Goal: Transaction & Acquisition: Purchase product/service

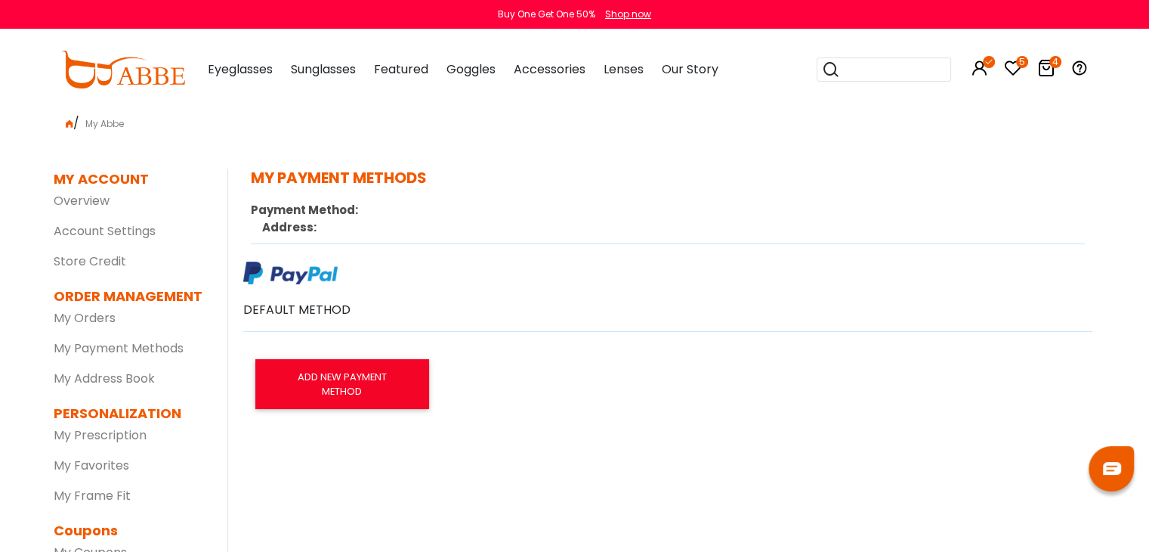
click at [128, 67] on img at bounding box center [123, 70] width 124 height 38
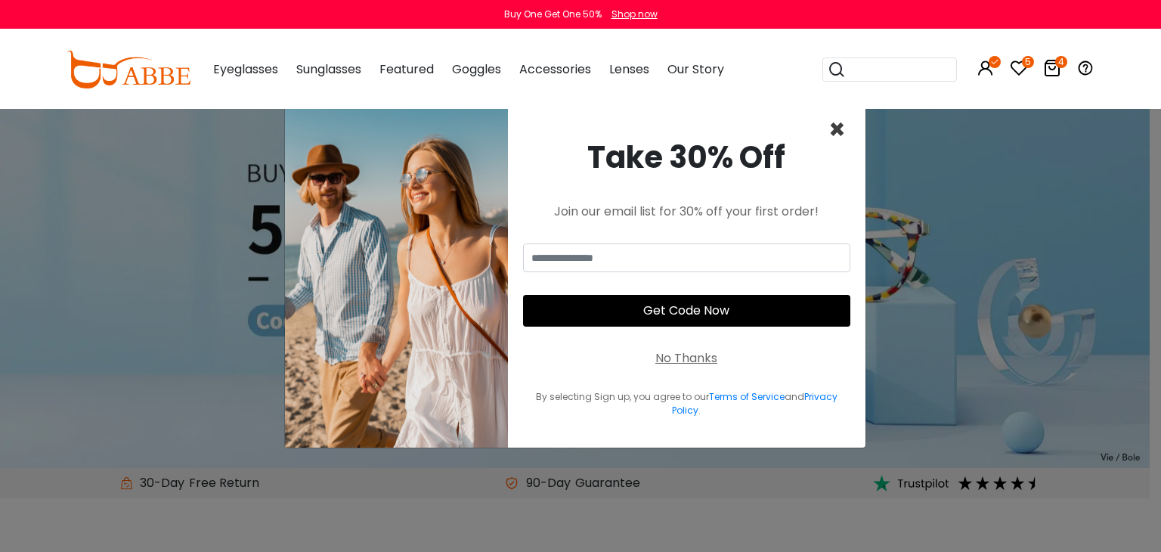
click at [838, 127] on span "×" at bounding box center [836, 129] width 17 height 39
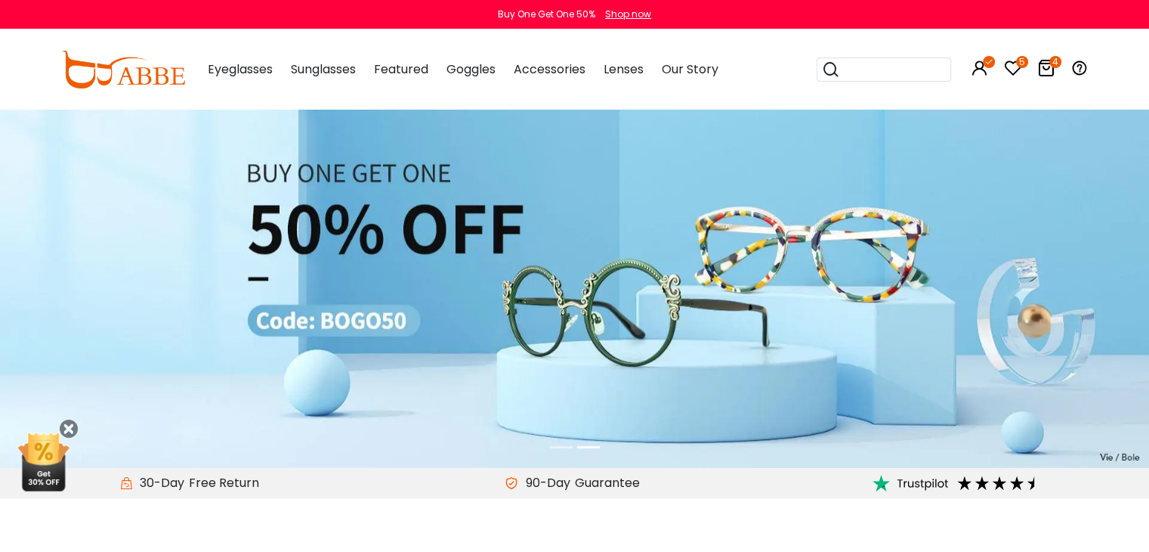
click at [809, 205] on img at bounding box center [574, 287] width 1149 height 359
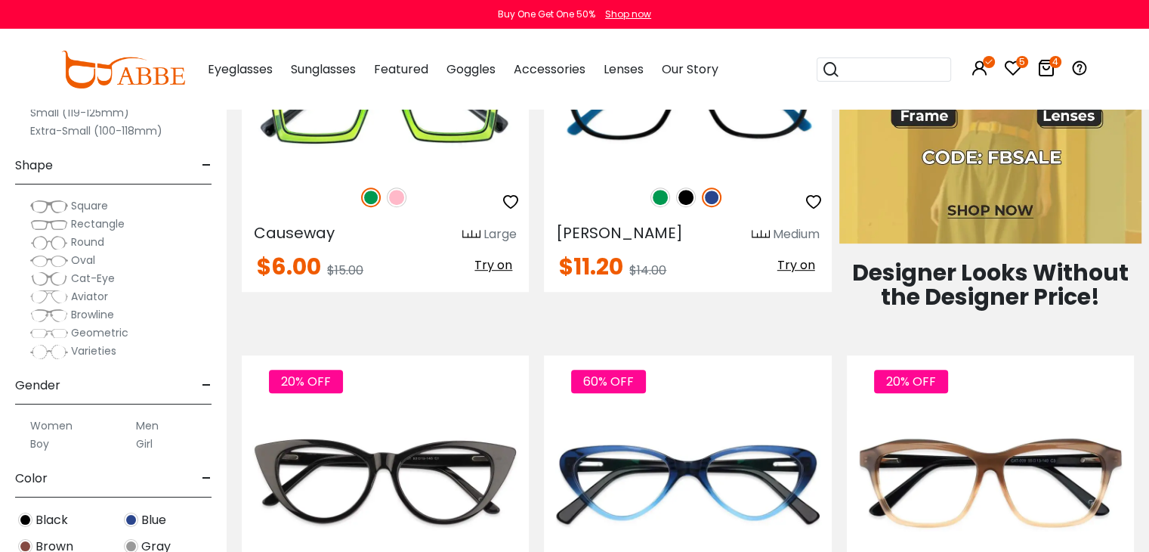
scroll to position [830, 0]
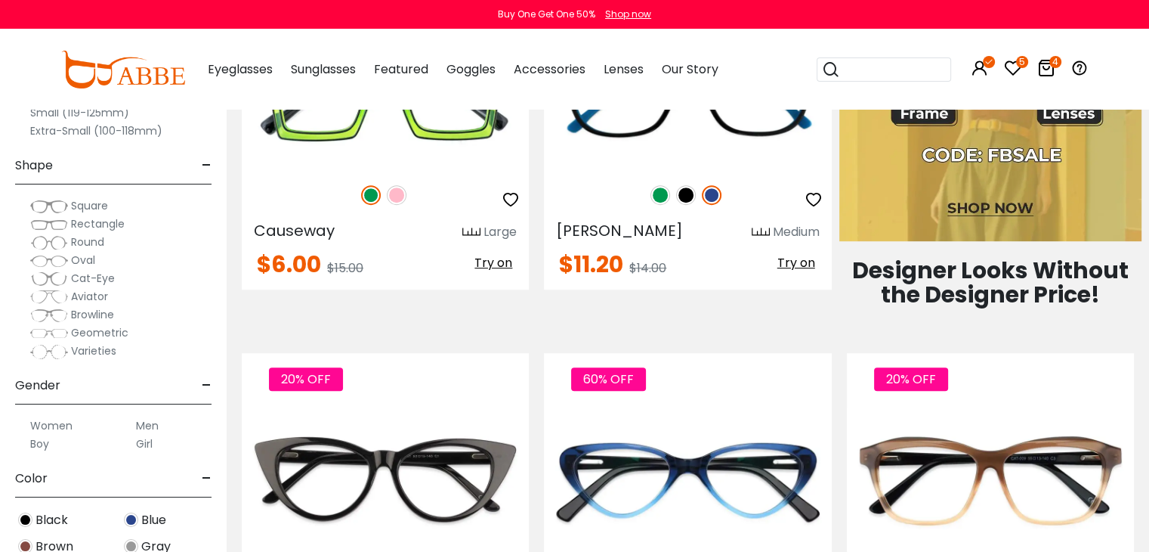
click at [1053, 66] on icon "4" at bounding box center [1056, 62] width 12 height 12
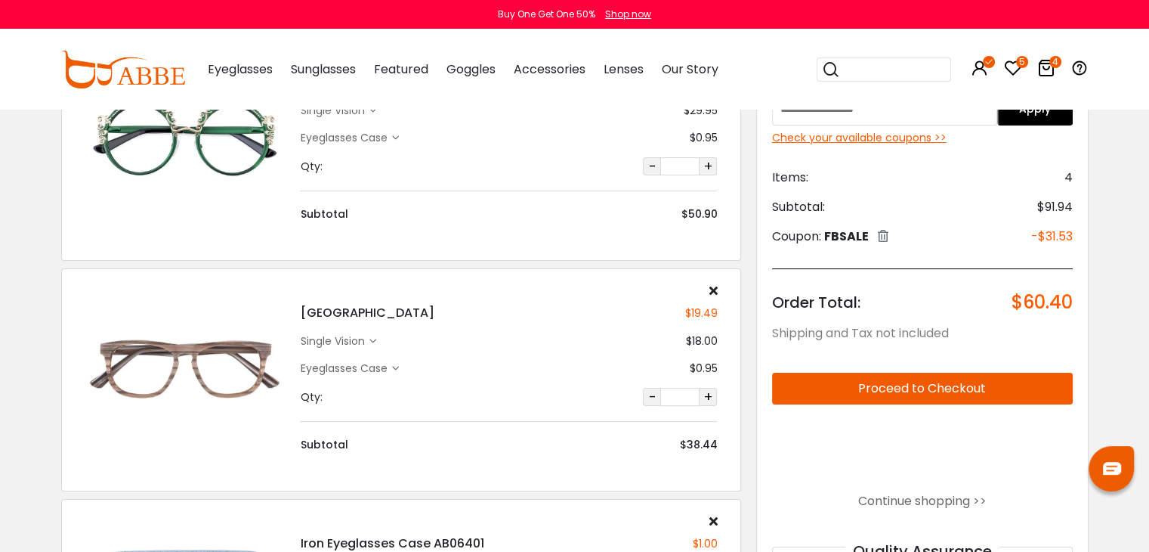
scroll to position [150, 0]
click at [369, 343] on div "single vision" at bounding box center [334, 340] width 69 height 16
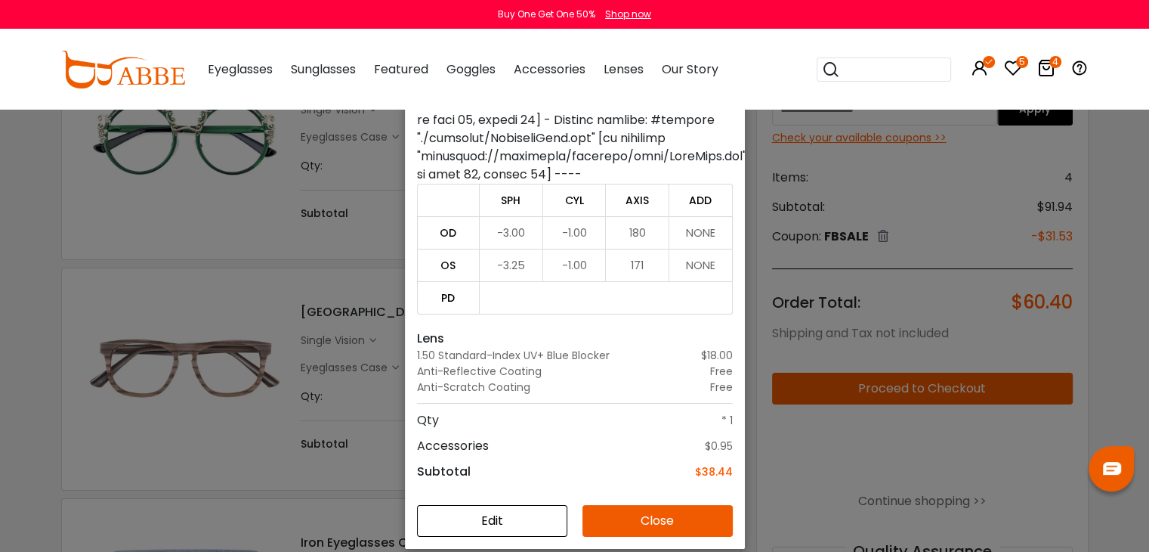
scroll to position [108, 0]
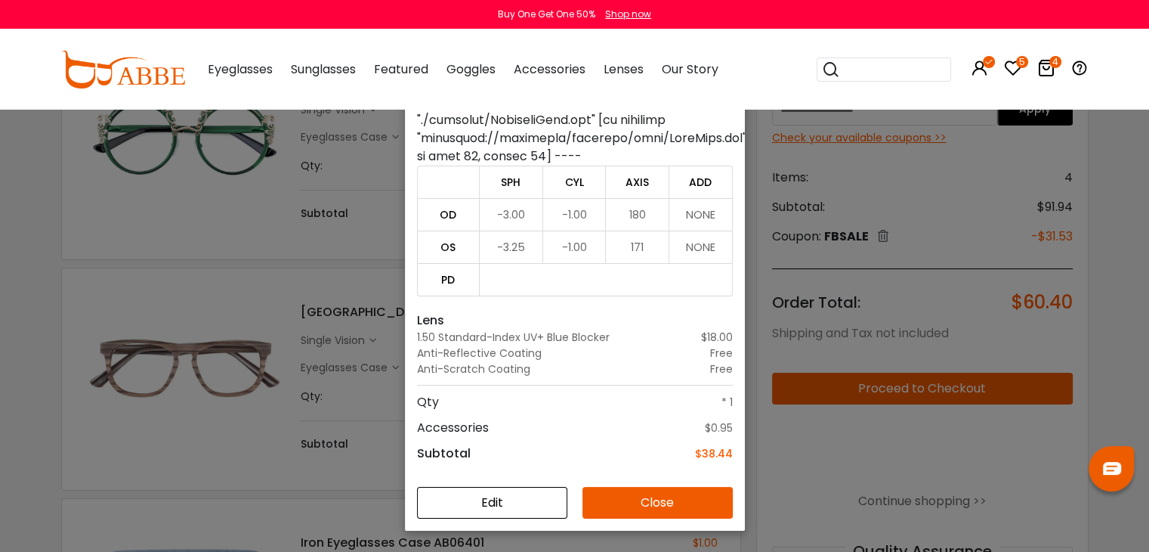
click at [294, 370] on div "Details × Frame Readsboro - Brown Extra-Small $19.49 Prescription single vision…" at bounding box center [574, 276] width 1149 height 552
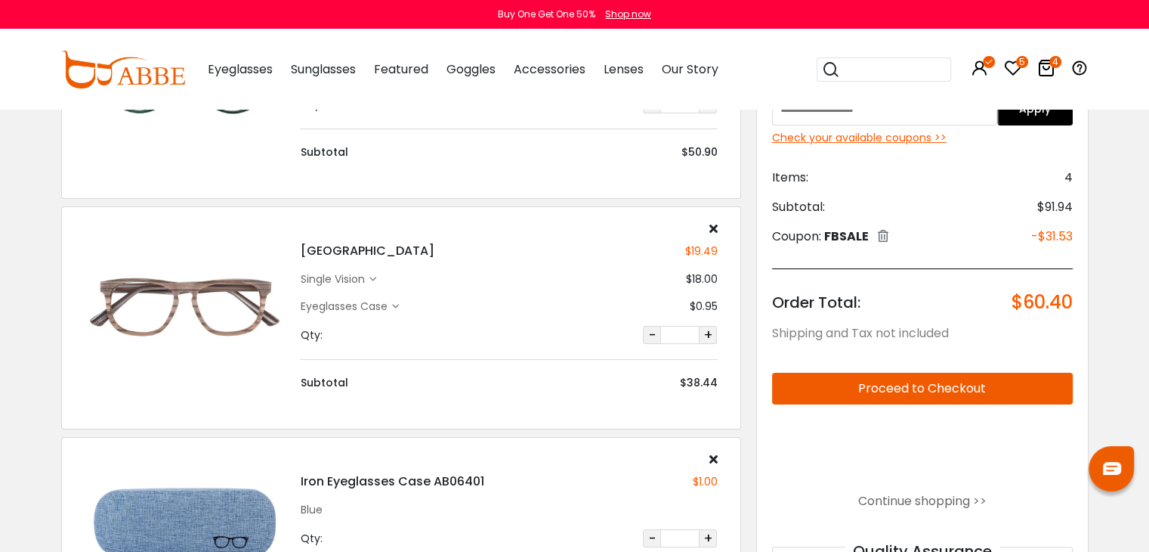
scroll to position [224, 0]
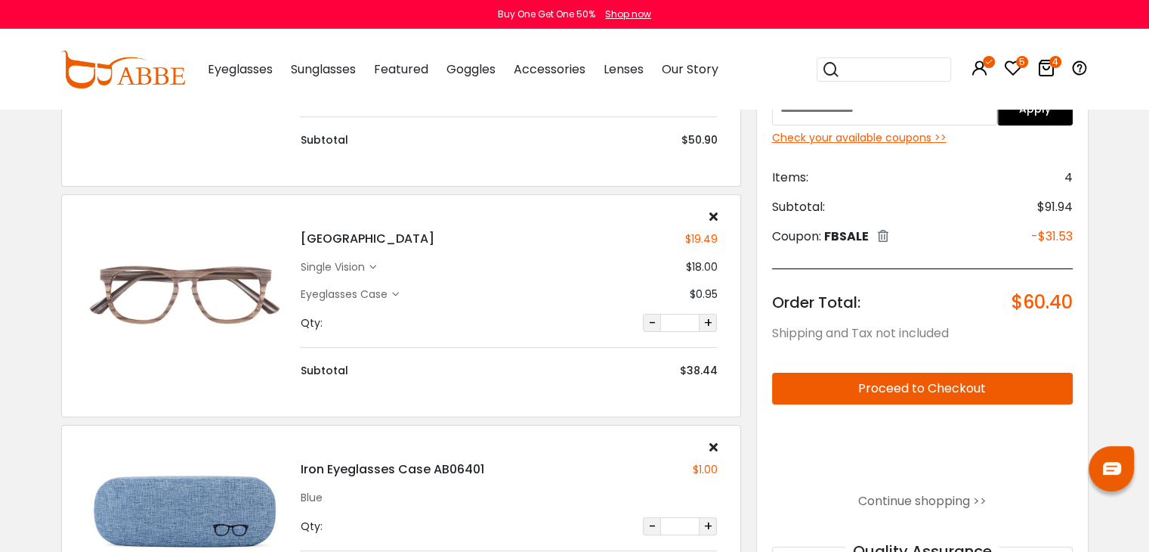
click at [712, 214] on icon at bounding box center [713, 216] width 8 height 12
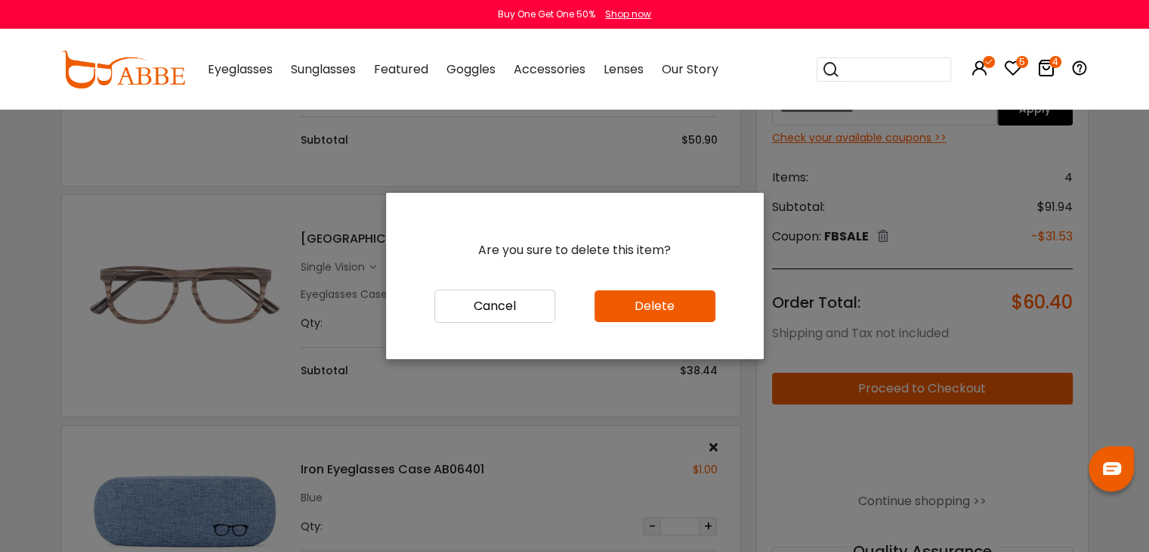
click at [629, 316] on button "Delete" at bounding box center [655, 306] width 121 height 32
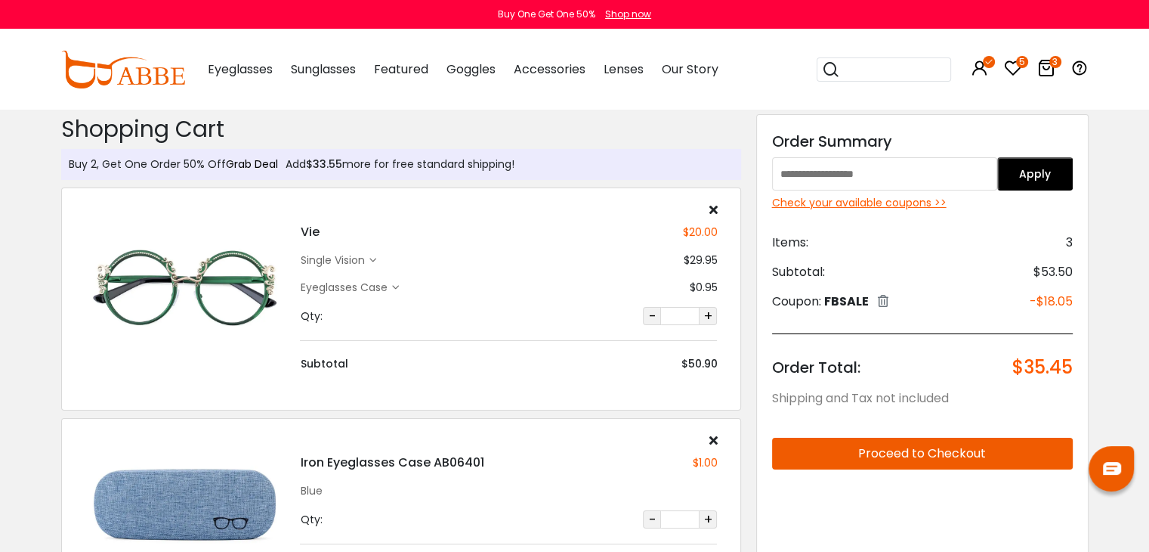
click at [241, 166] on link "Grab Deal" at bounding box center [252, 163] width 52 height 15
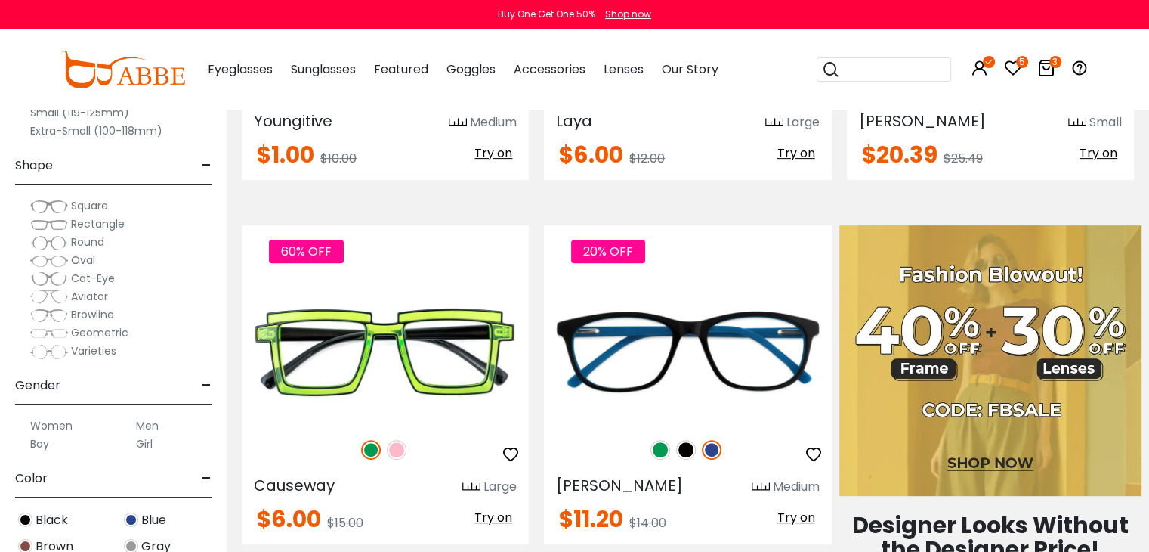
scroll to position [622, 0]
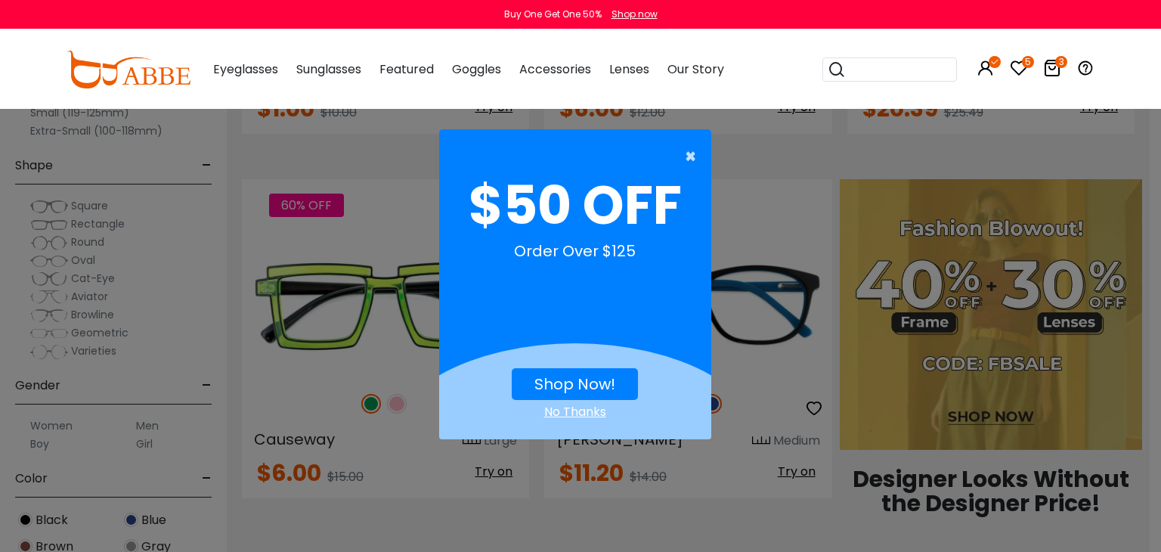
click at [689, 158] on span "×" at bounding box center [694, 156] width 19 height 30
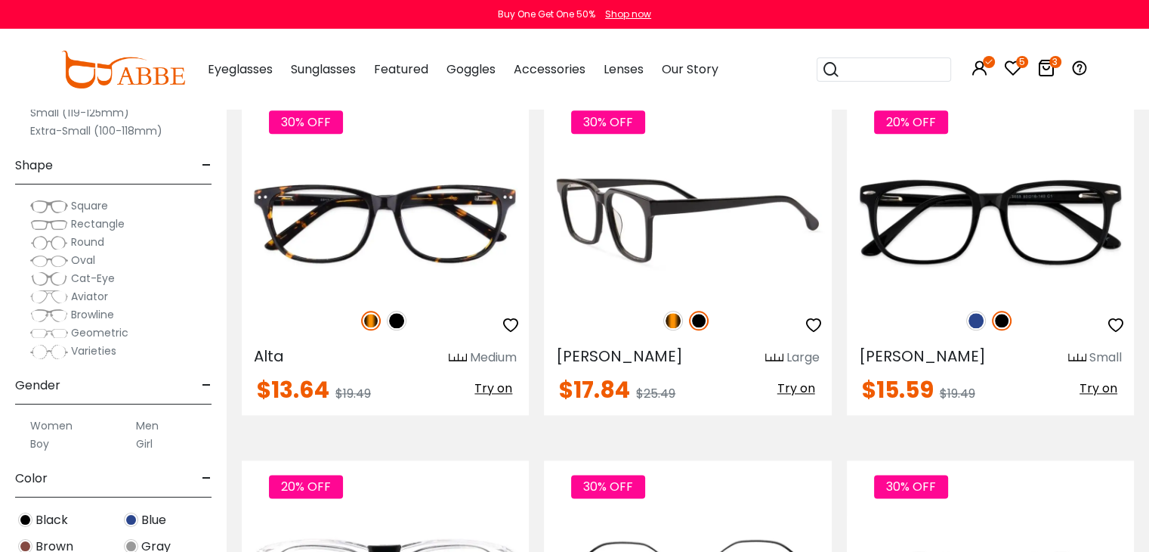
scroll to position [1829, 0]
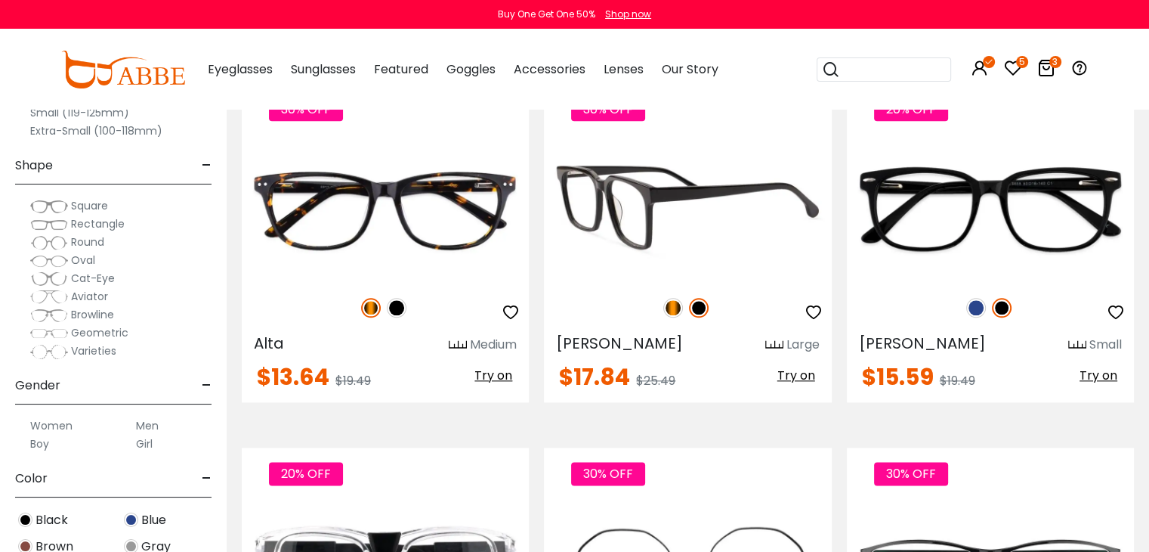
click at [811, 312] on icon "button" at bounding box center [814, 312] width 18 height 18
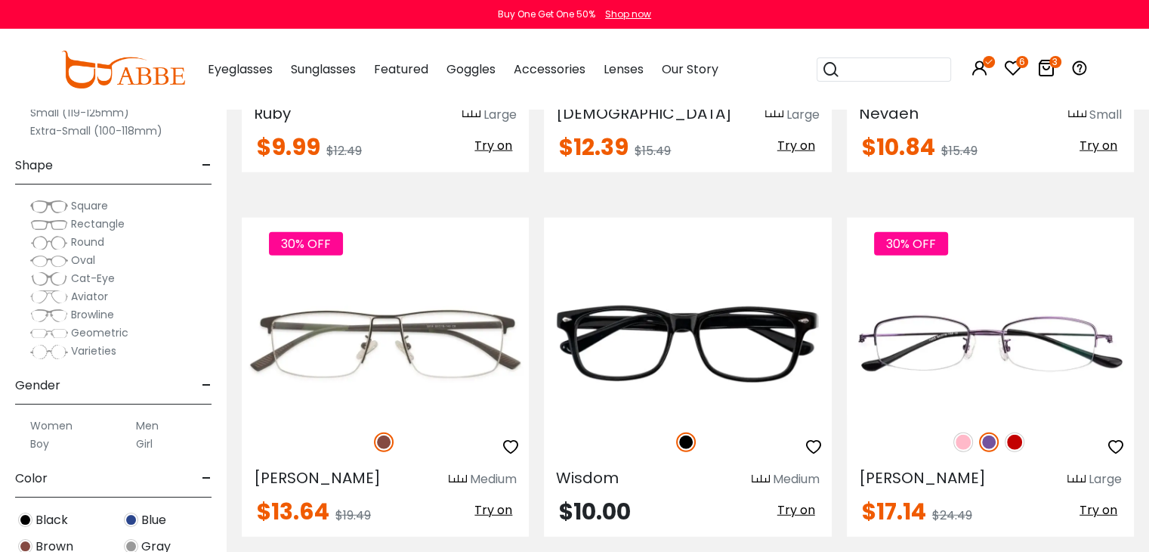
scroll to position [3886, 0]
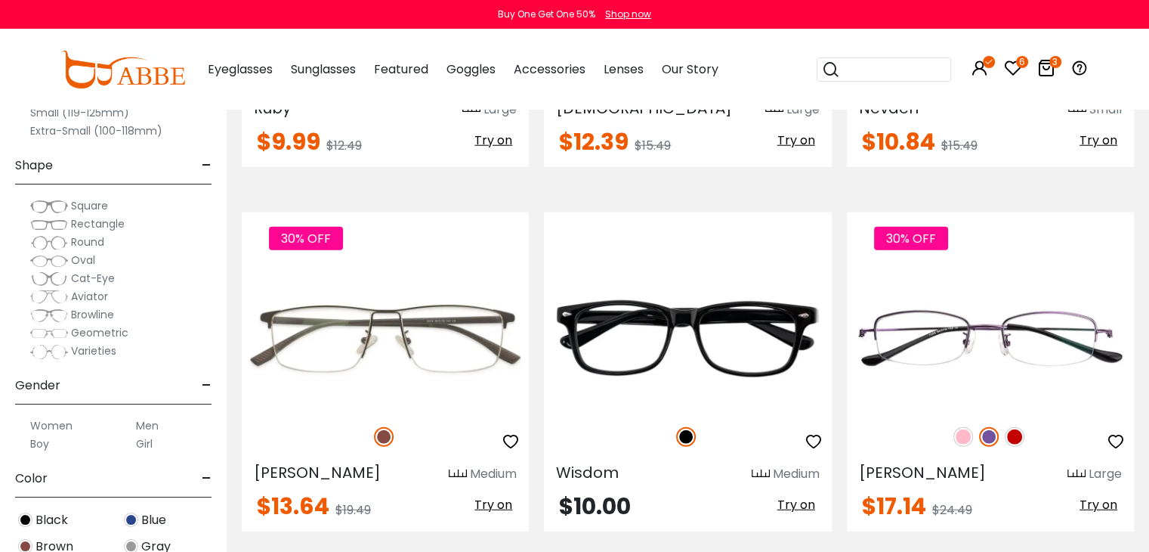
click at [0, 0] on img at bounding box center [0, 0] width 0 height 0
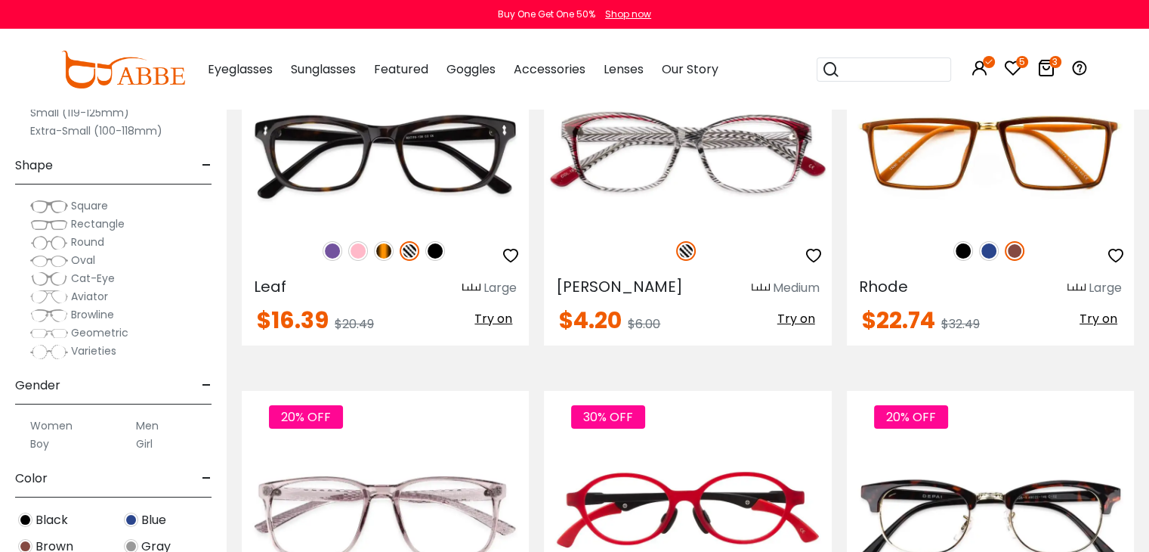
scroll to position [5777, 0]
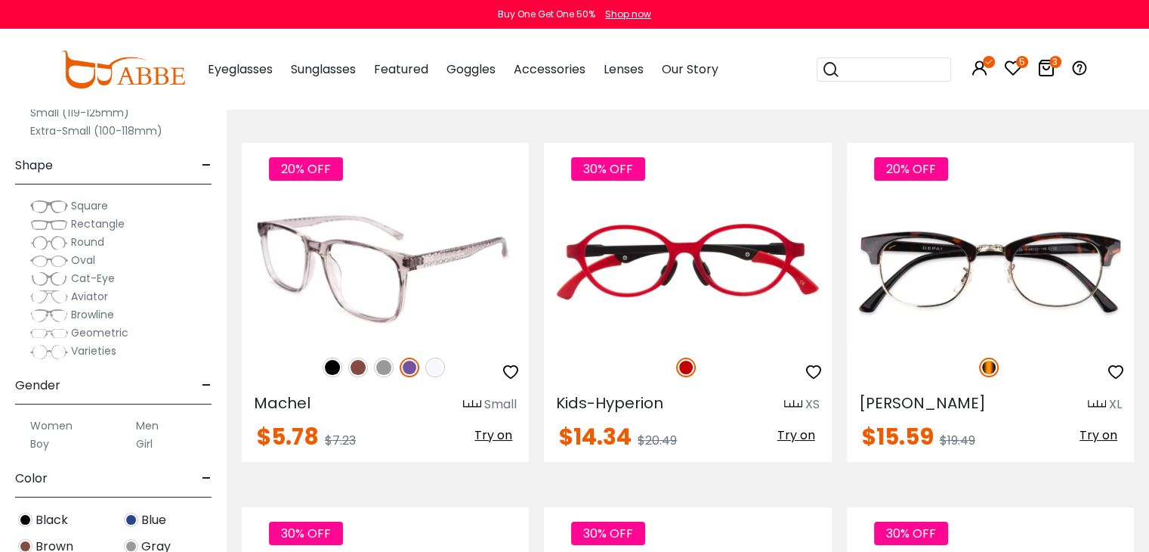
click at [399, 268] on img at bounding box center [385, 269] width 287 height 144
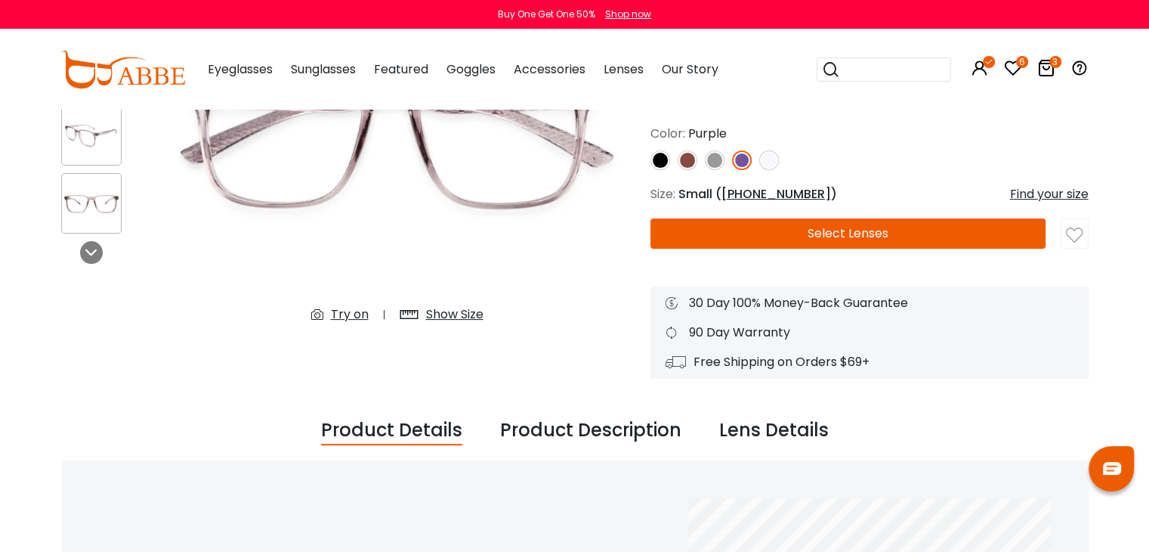
scroll to position [233, 0]
click at [453, 309] on div "Show Size" at bounding box center [454, 314] width 57 height 18
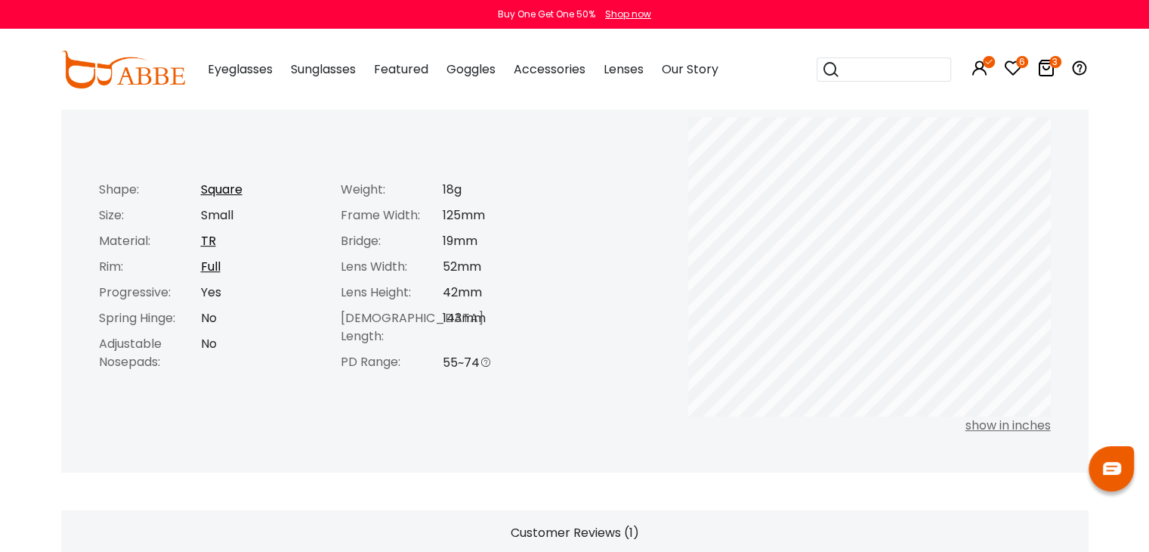
scroll to position [615, 0]
click at [453, 309] on div "143mm" at bounding box center [505, 326] width 125 height 36
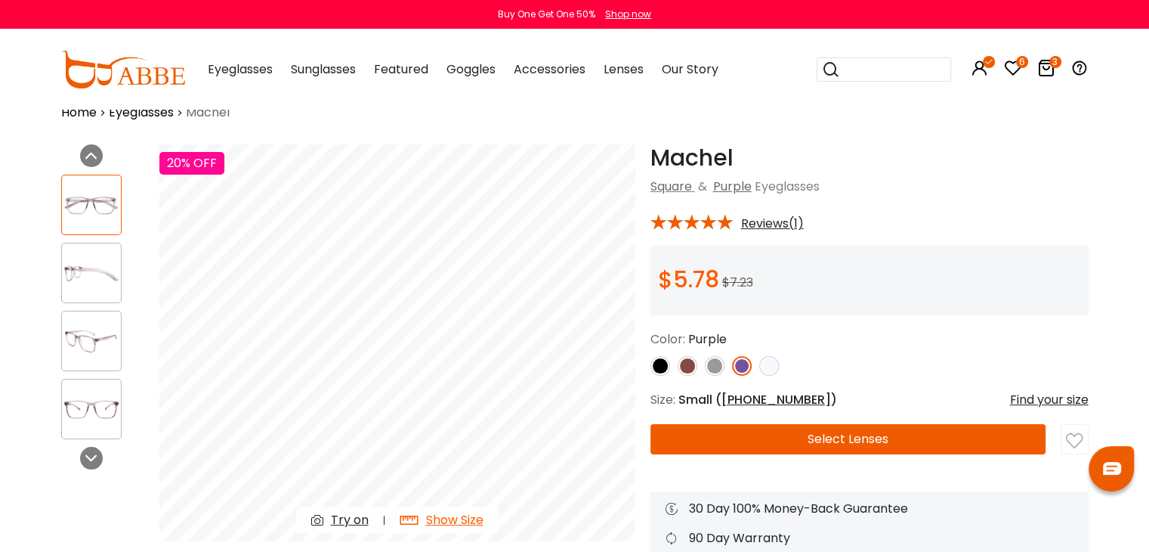
scroll to position [0, 0]
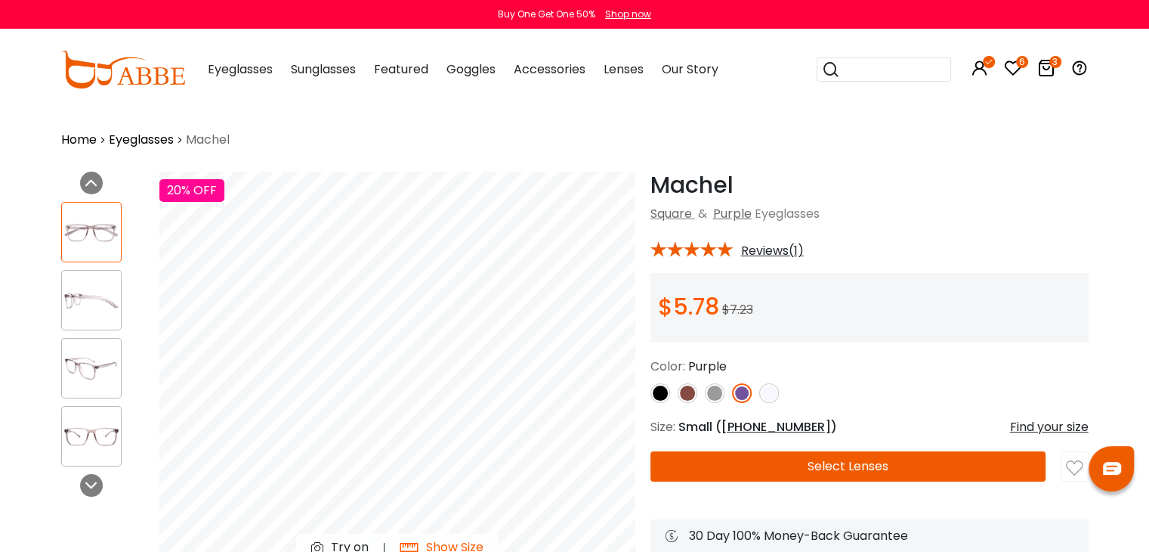
click at [1049, 65] on icon at bounding box center [1047, 68] width 18 height 18
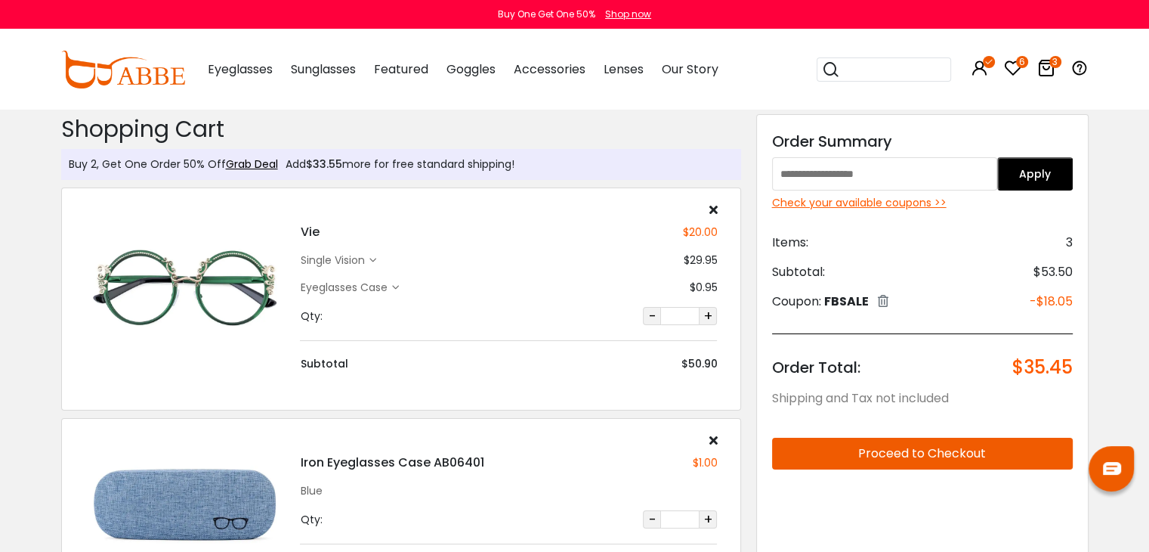
click at [371, 258] on icon at bounding box center [372, 260] width 7 height 7
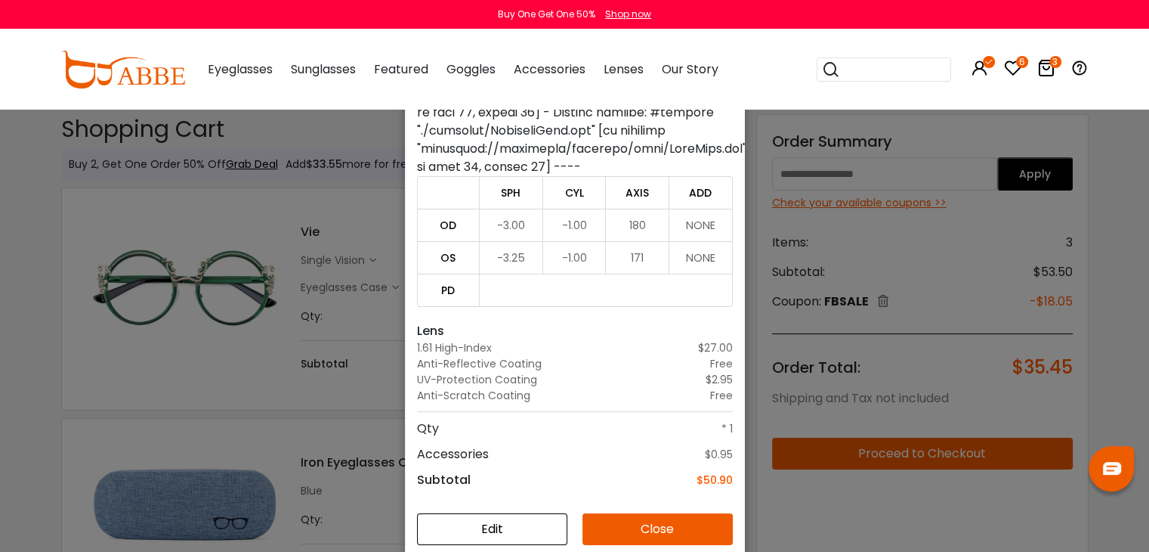
scroll to position [108, 0]
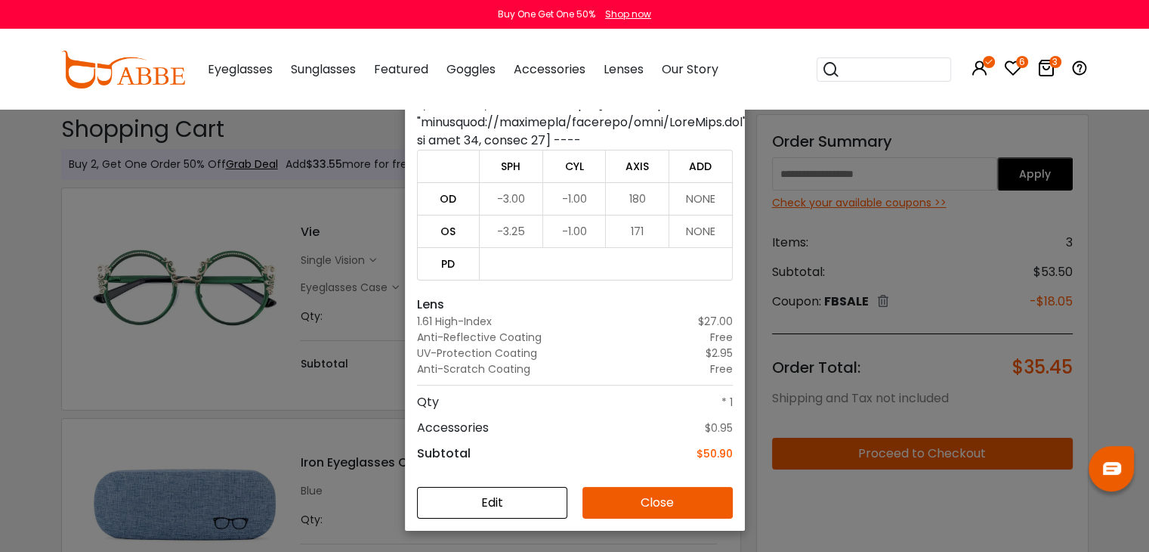
click at [231, 287] on div "Details × Frame Vie - Green Medium $20.00 Prescription single vision SPH CYL AX…" at bounding box center [574, 276] width 1149 height 552
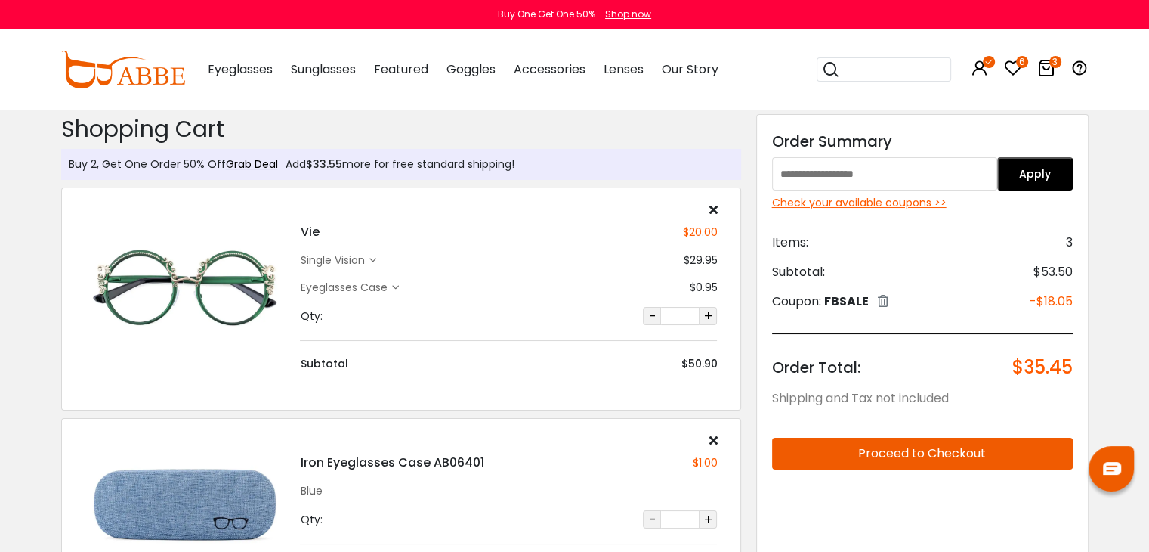
click at [231, 287] on img at bounding box center [185, 287] width 201 height 101
click at [856, 70] on input "search" at bounding box center [893, 69] width 106 height 23
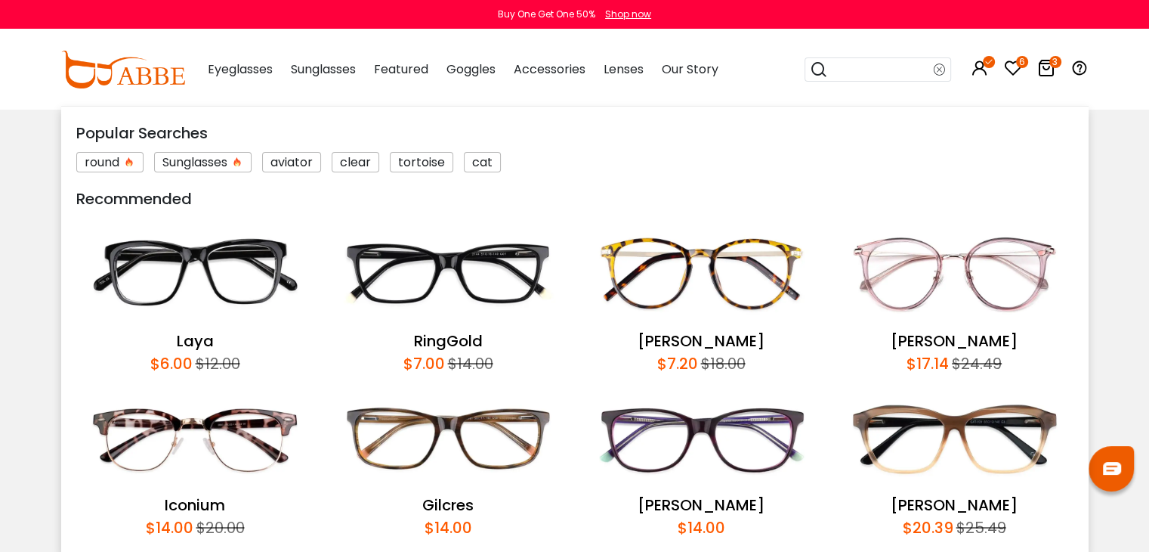
click at [908, 268] on img at bounding box center [955, 274] width 238 height 112
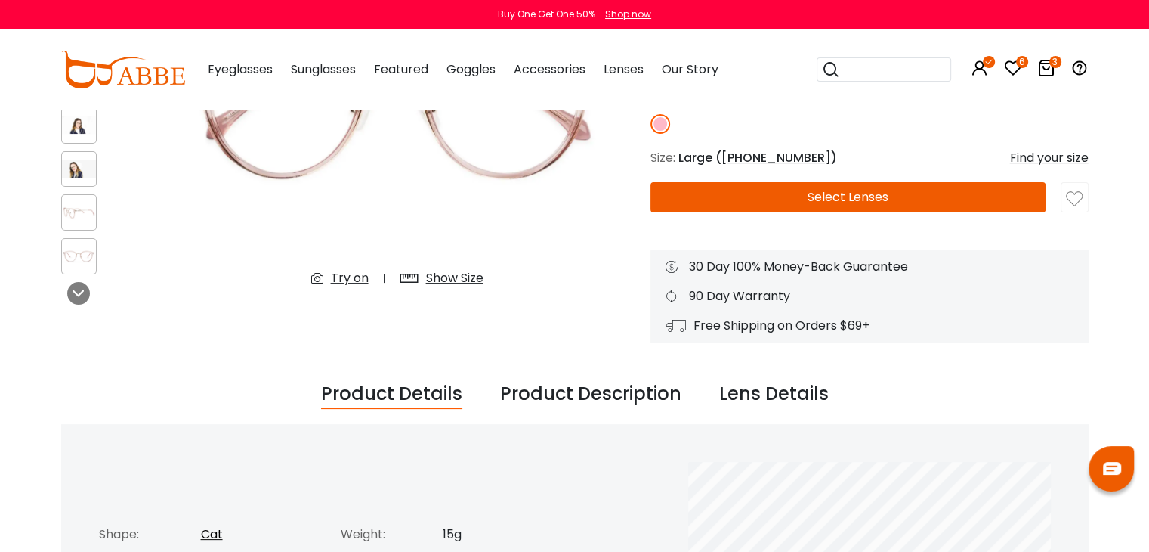
scroll to position [302, 0]
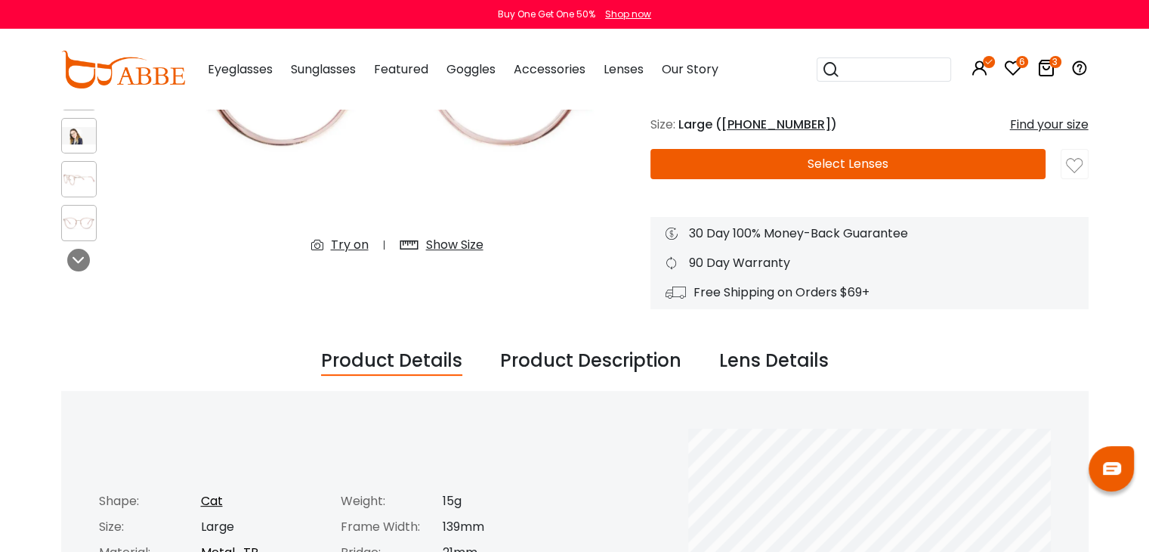
click at [85, 141] on img at bounding box center [79, 135] width 35 height 17
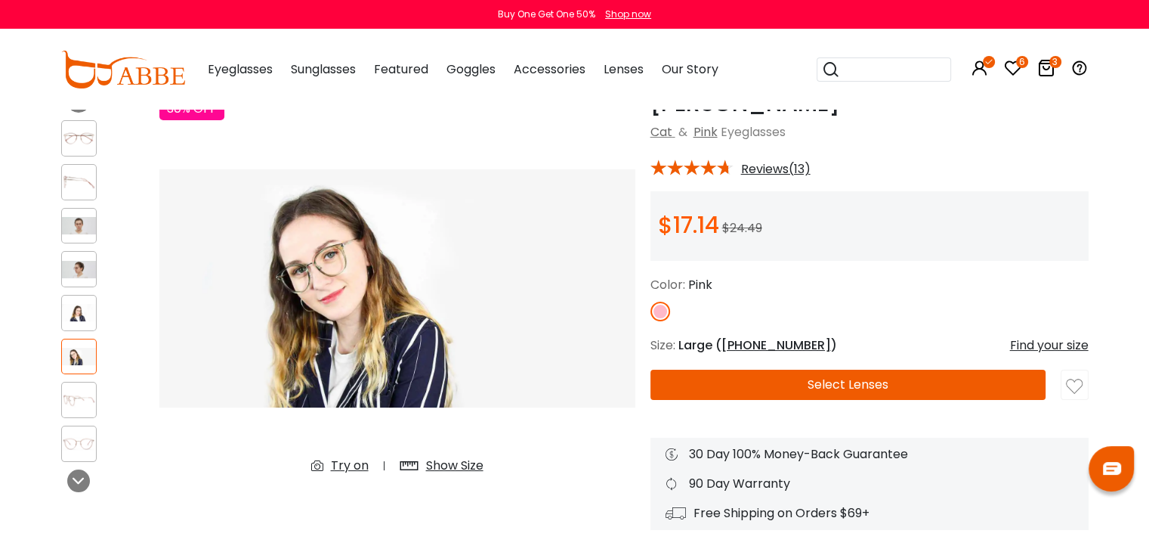
scroll to position [0, 0]
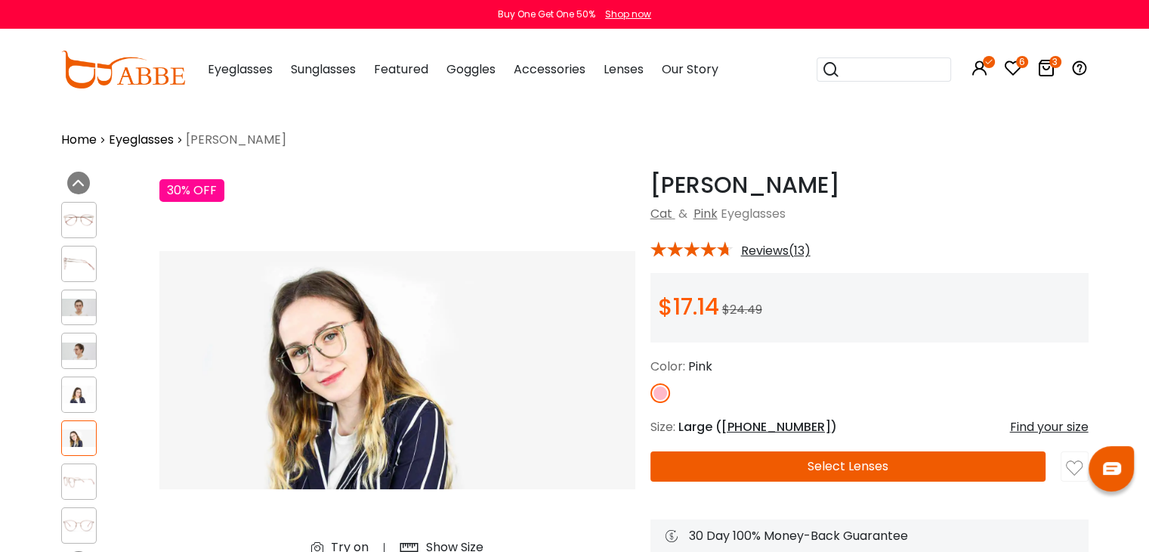
click at [76, 303] on img at bounding box center [79, 306] width 35 height 17
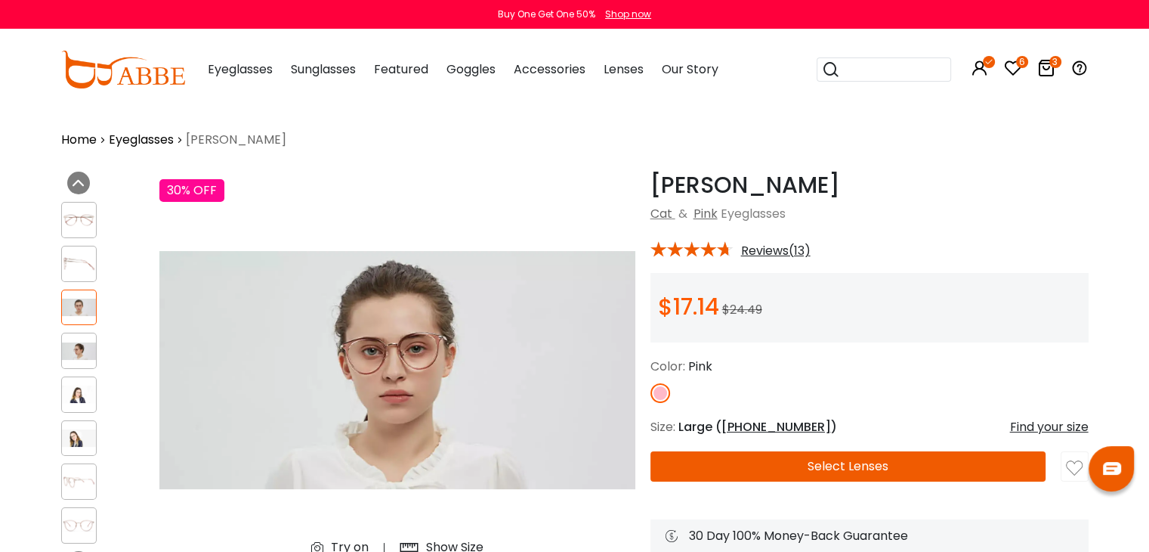
click at [88, 345] on img at bounding box center [79, 350] width 35 height 17
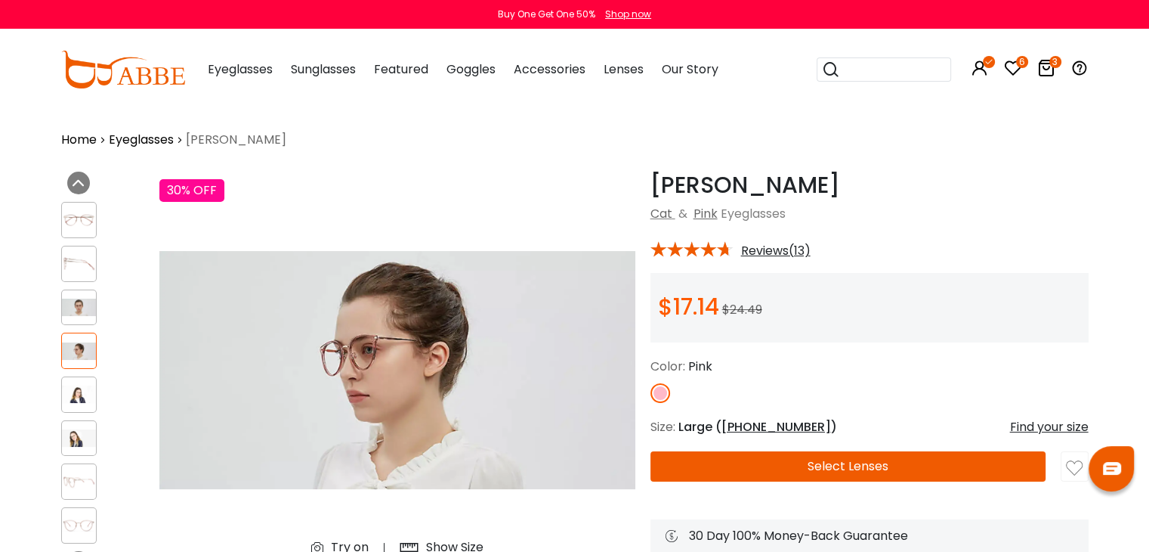
click at [87, 302] on img at bounding box center [79, 306] width 35 height 17
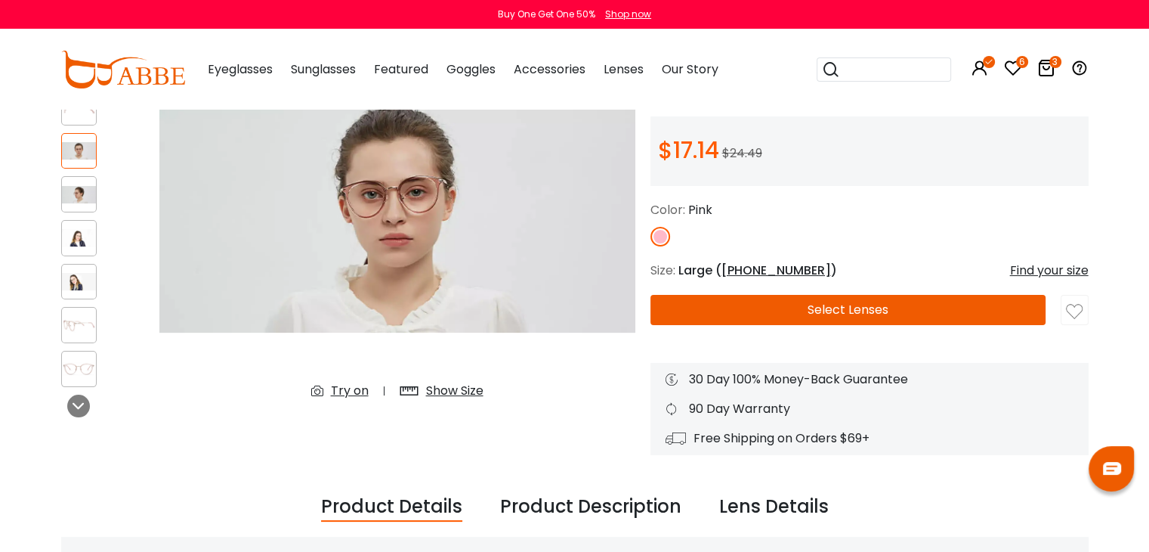
scroll to position [151, 0]
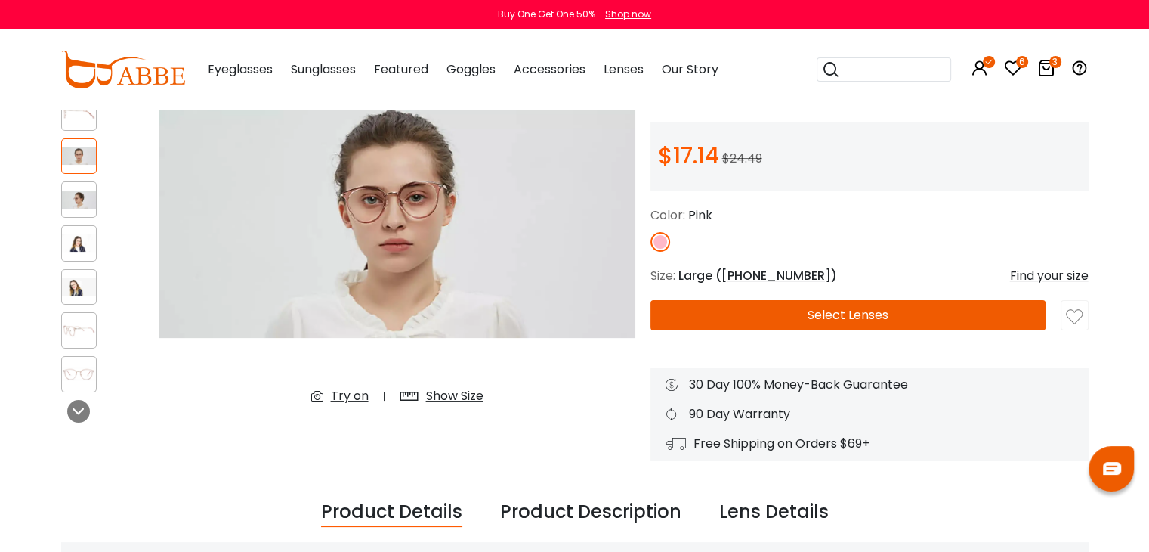
click at [464, 397] on div "Show Size" at bounding box center [454, 396] width 57 height 18
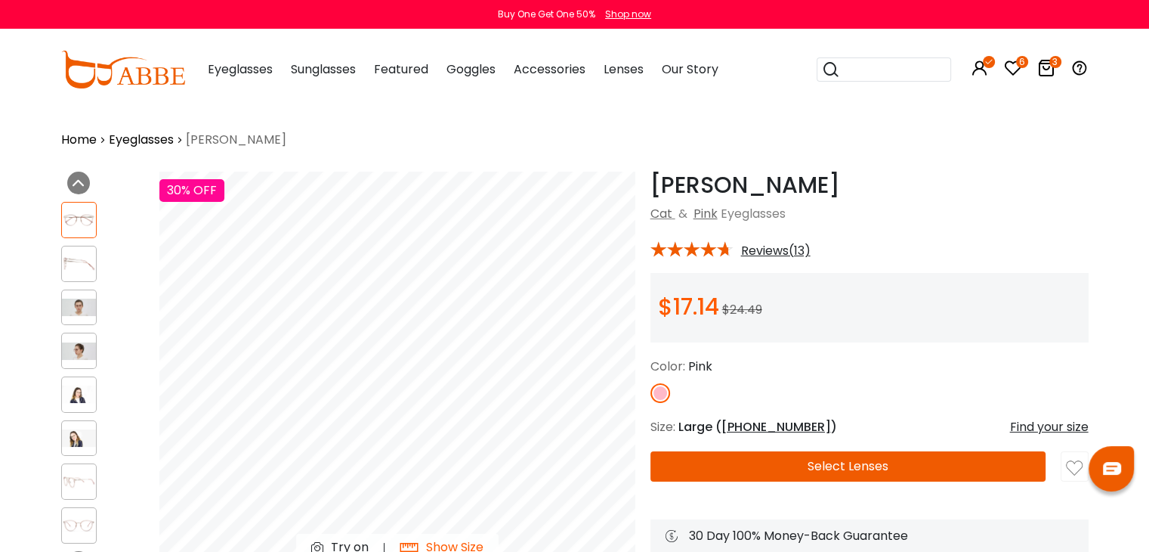
scroll to position [0, 0]
click at [81, 348] on img at bounding box center [79, 350] width 35 height 17
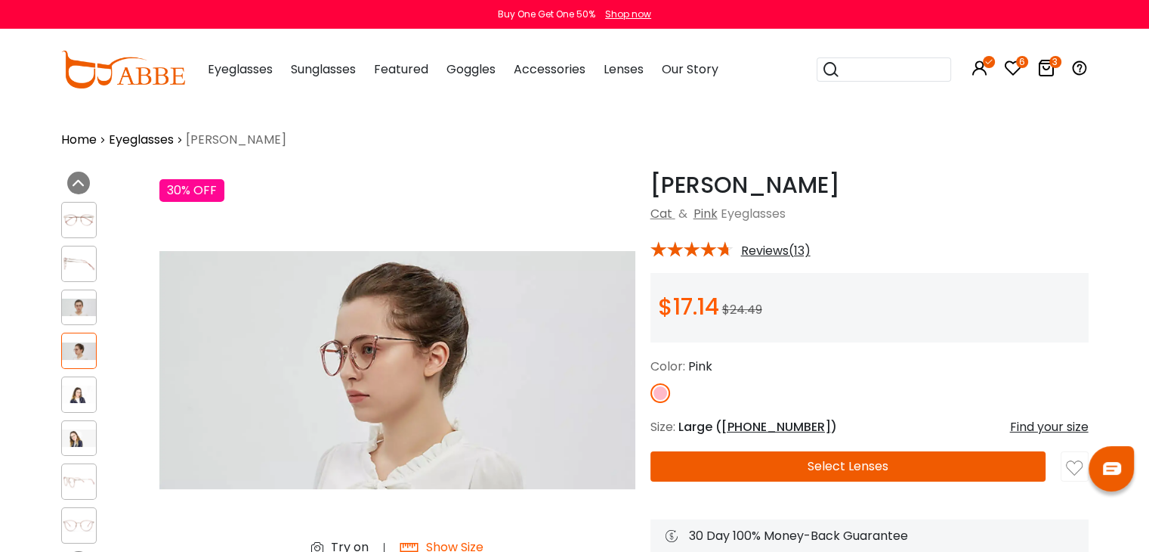
click at [82, 438] on img at bounding box center [79, 437] width 35 height 17
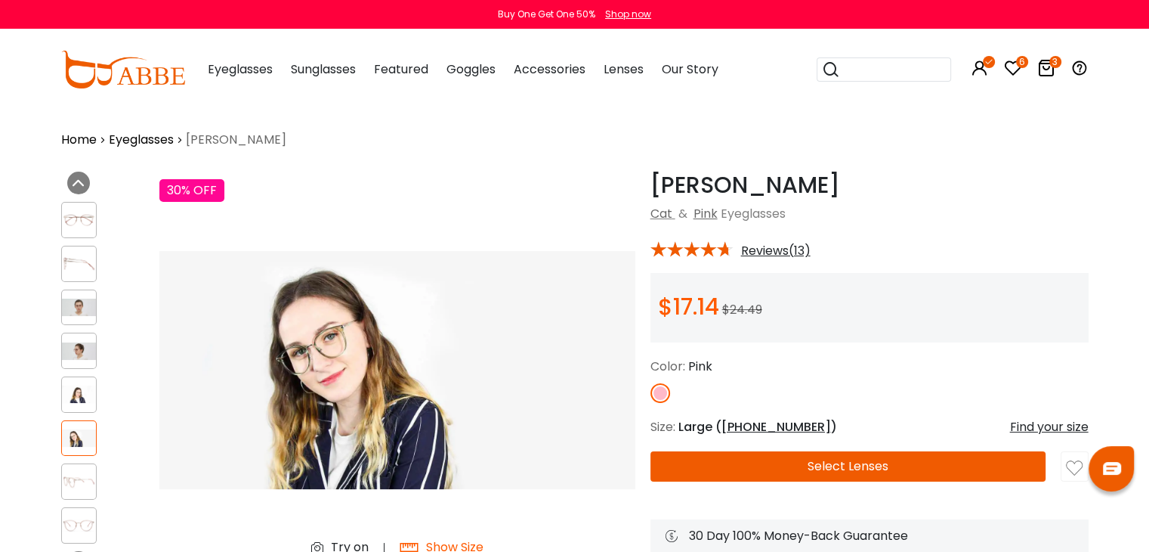
click at [73, 230] on div at bounding box center [79, 220] width 36 height 36
click at [76, 223] on img at bounding box center [79, 220] width 35 height 17
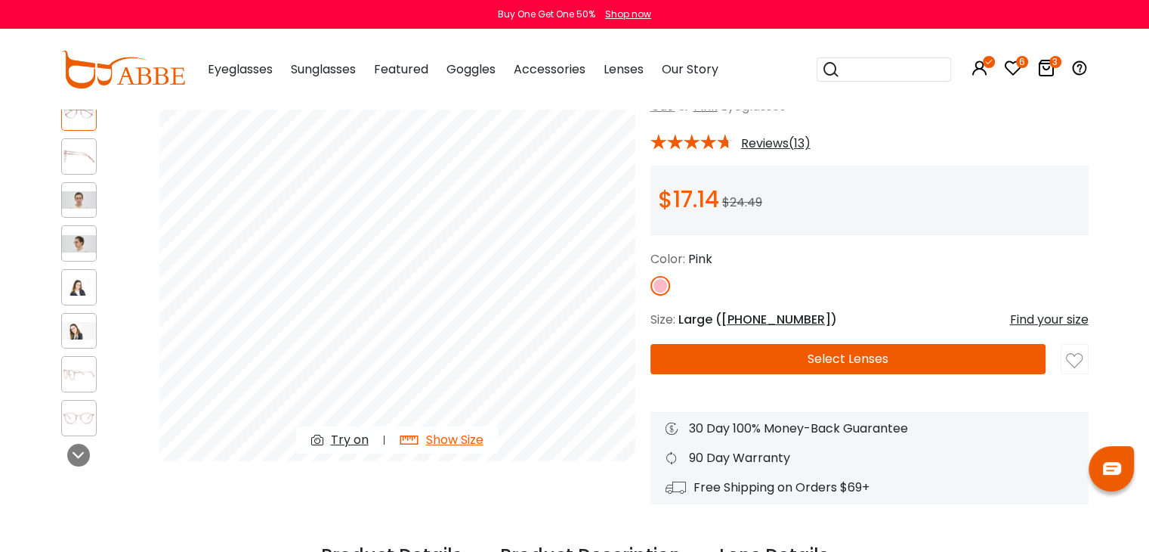
scroll to position [151, 0]
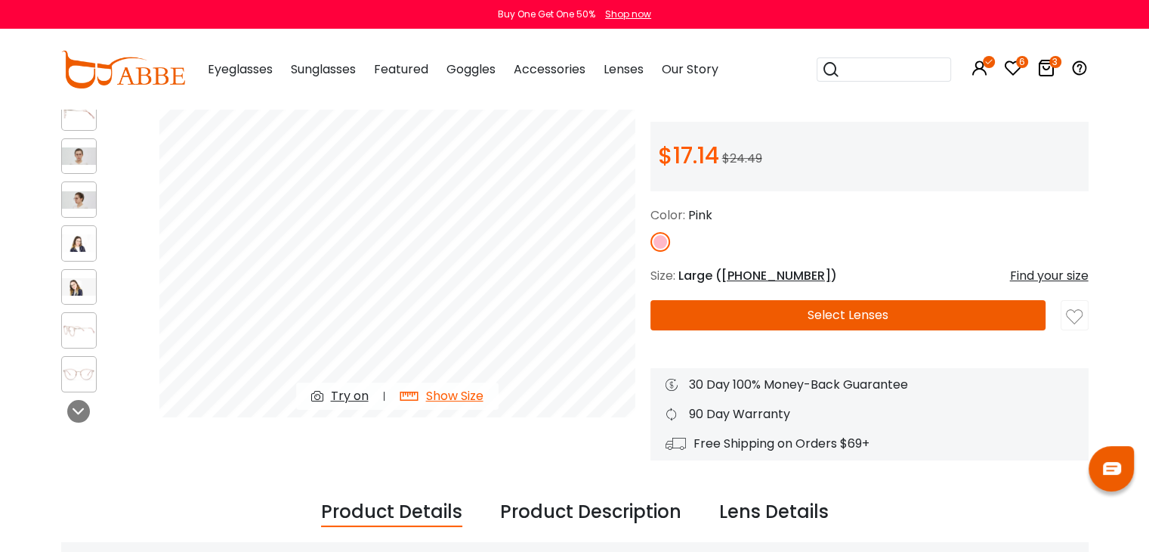
click at [728, 309] on button "Select Lenses" at bounding box center [849, 315] width 396 height 30
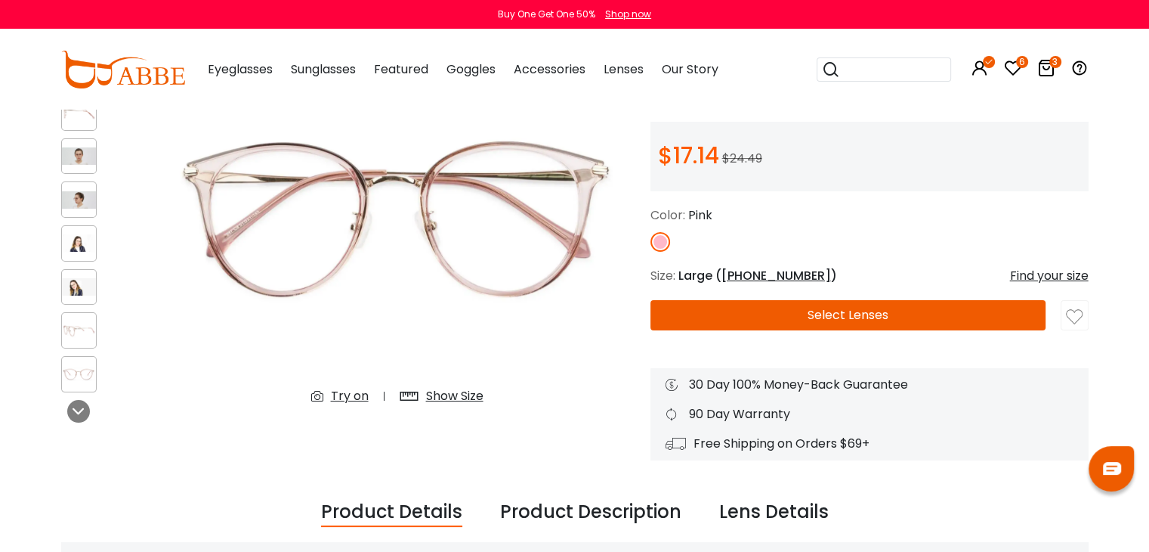
click at [1074, 311] on img at bounding box center [1074, 316] width 17 height 17
click at [781, 324] on button "Select Lenses" at bounding box center [849, 315] width 396 height 30
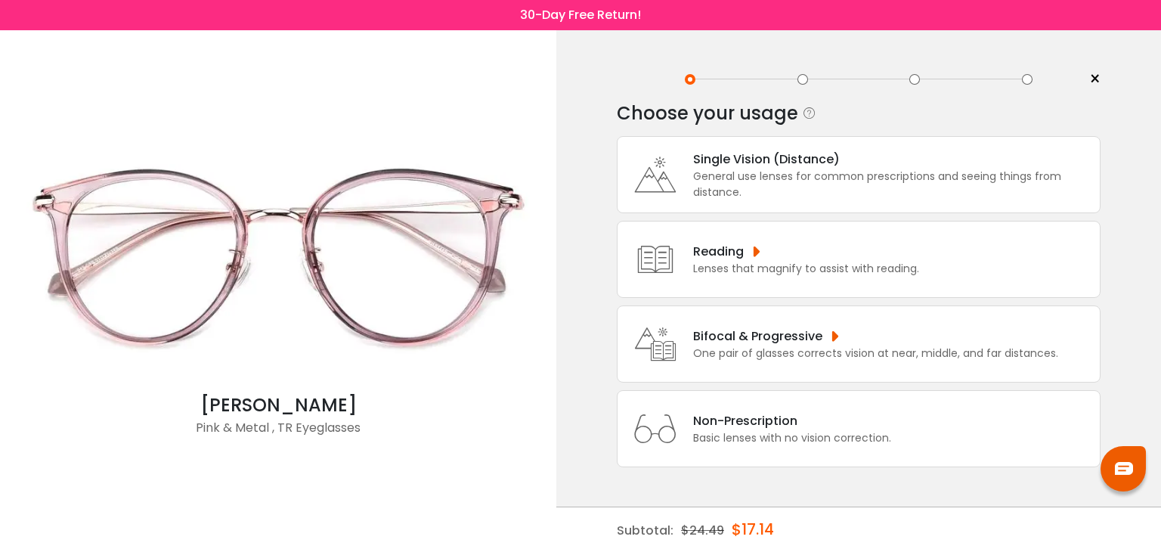
click at [735, 185] on div "General use lenses for common prescriptions and seeing things from distance." at bounding box center [892, 185] width 399 height 32
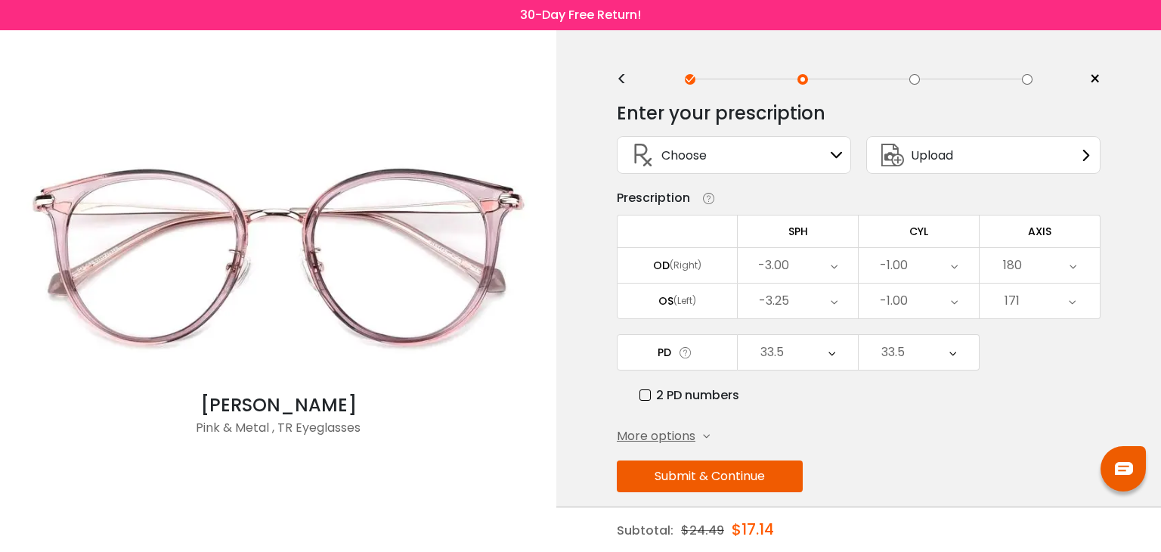
click at [731, 463] on button "Submit & Continue" at bounding box center [710, 476] width 186 height 32
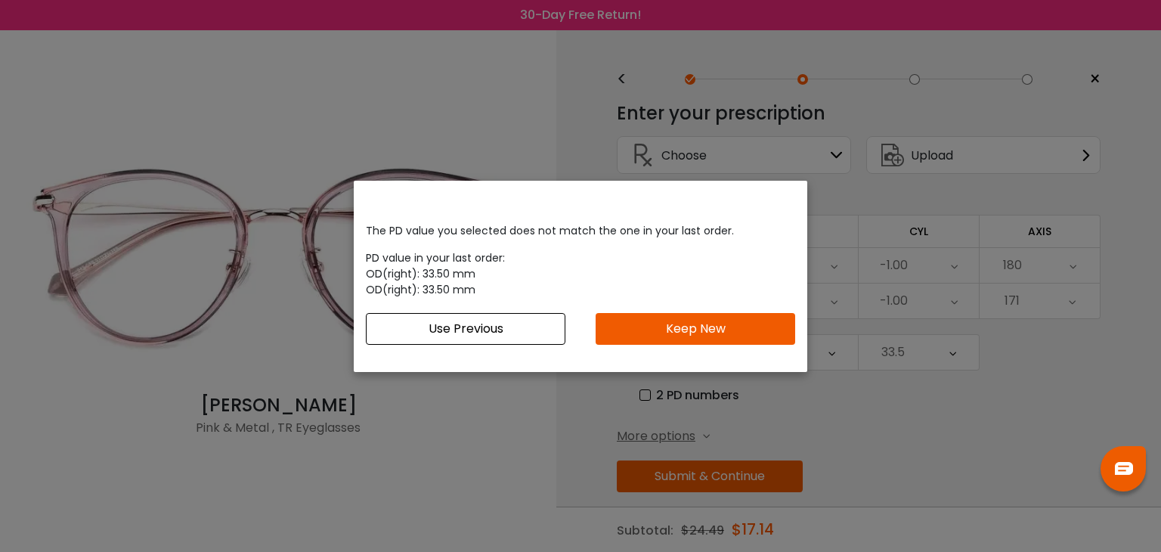
click at [524, 332] on button "Use Previous" at bounding box center [465, 329] width 199 height 32
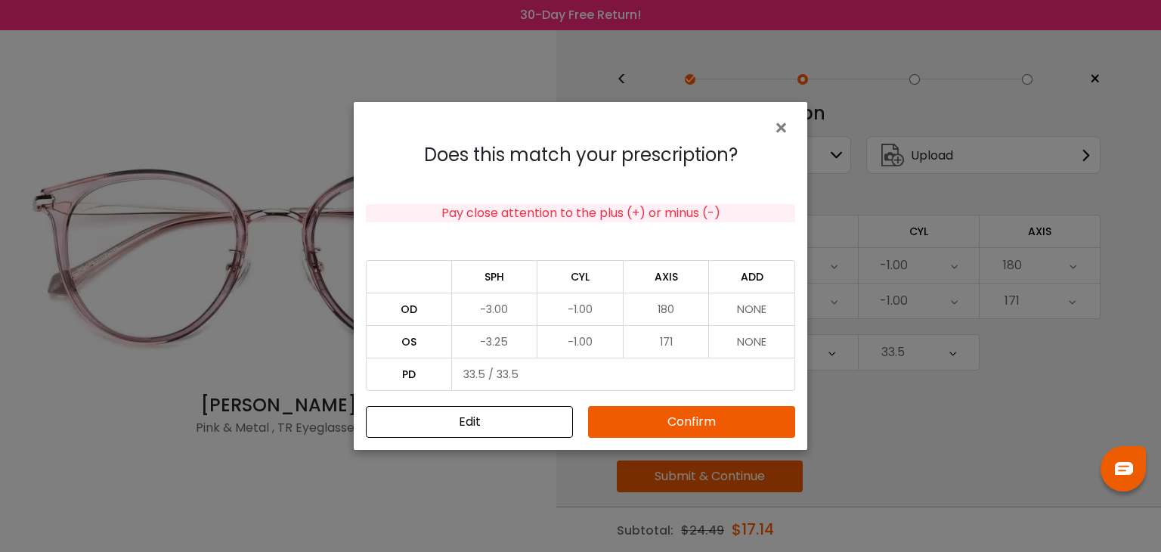
click at [617, 422] on button "Confirm" at bounding box center [691, 422] width 207 height 32
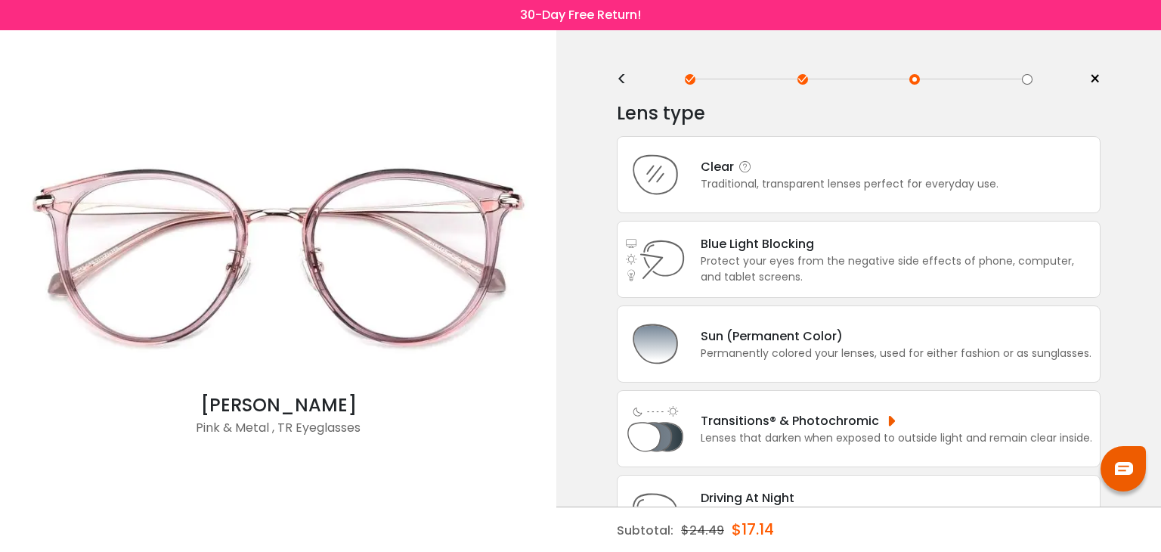
click at [900, 173] on div "Clear" at bounding box center [850, 166] width 298 height 19
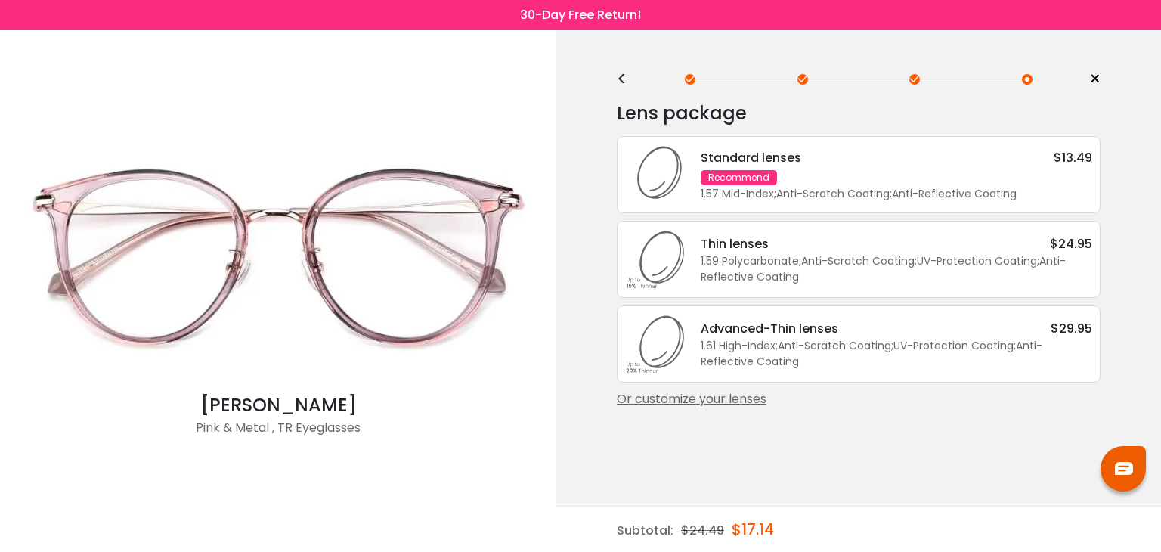
click at [900, 173] on div "Standard lenses $13.49 Recommend 1.57 Mid-Index ; Anti-Scratch Coating ; Anti-R…" at bounding box center [888, 175] width 407 height 54
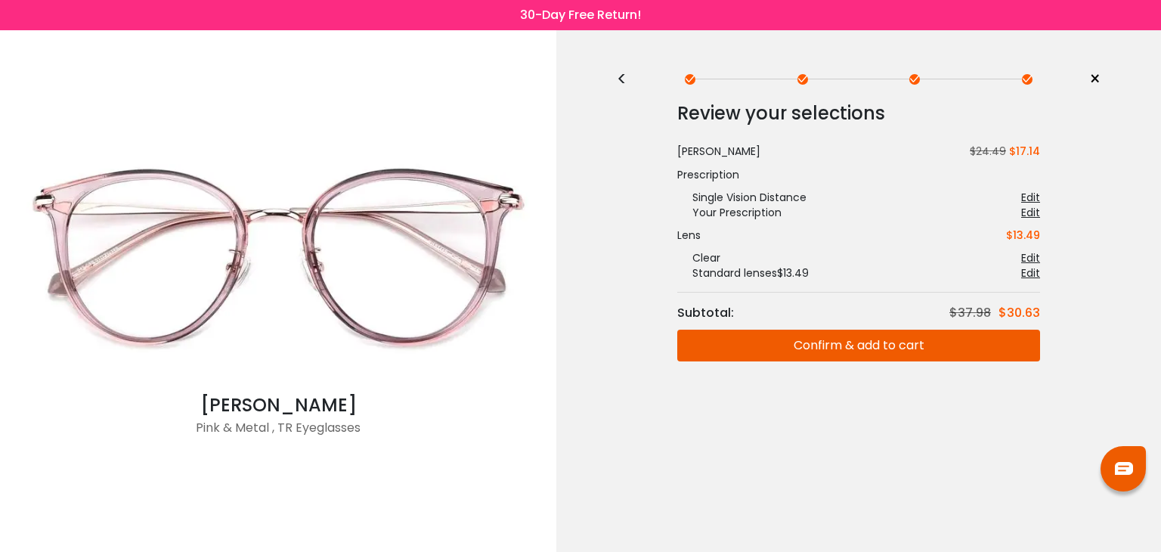
click at [828, 349] on button "Confirm & add to cart" at bounding box center [858, 345] width 363 height 32
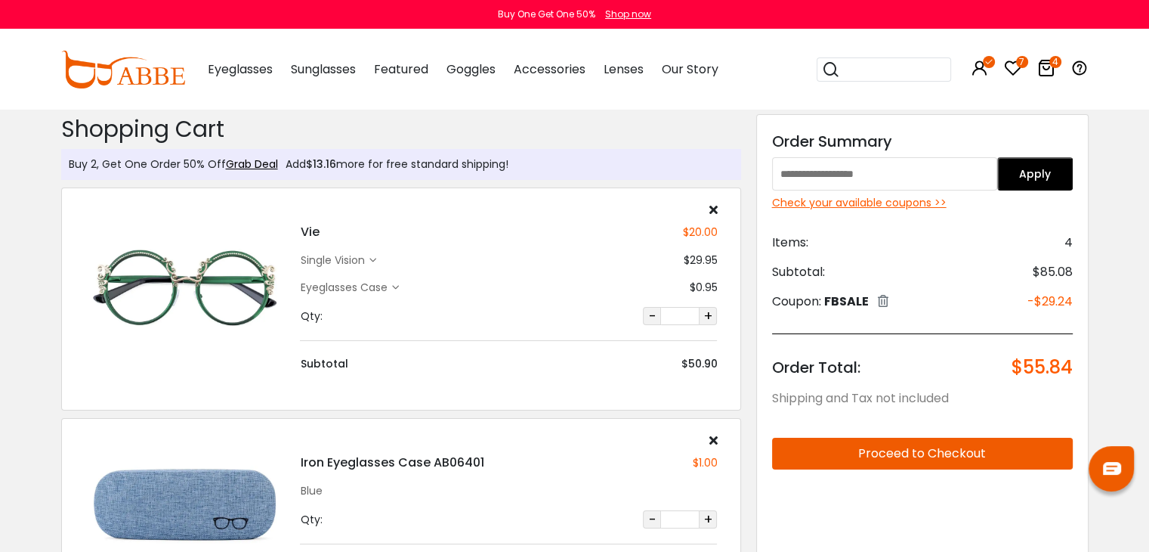
click at [847, 59] on input "search" at bounding box center [893, 69] width 106 height 23
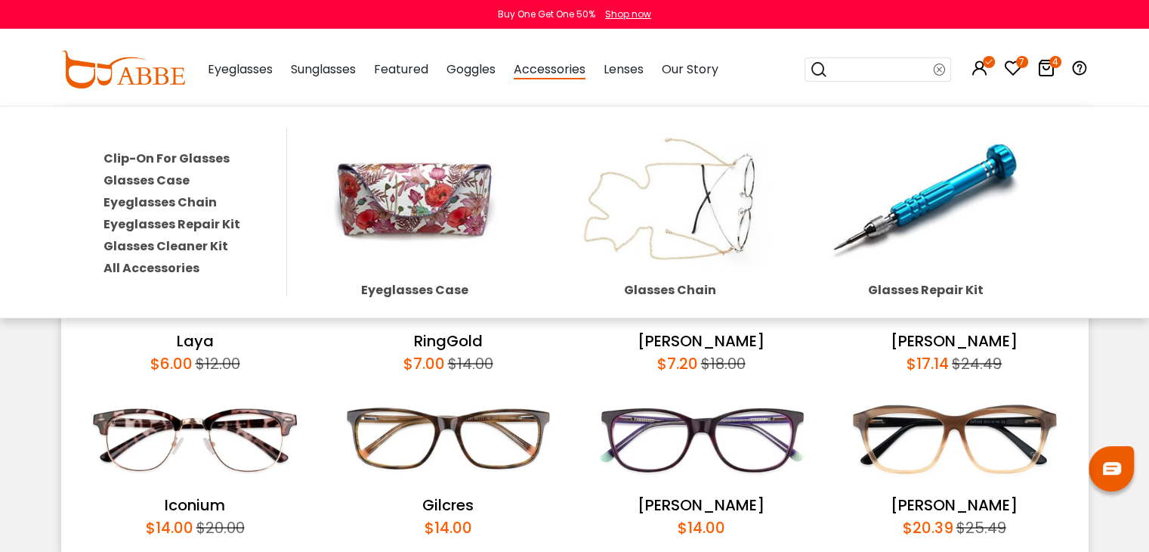
click at [131, 158] on link "Clip-On For Glasses" at bounding box center [167, 158] width 126 height 17
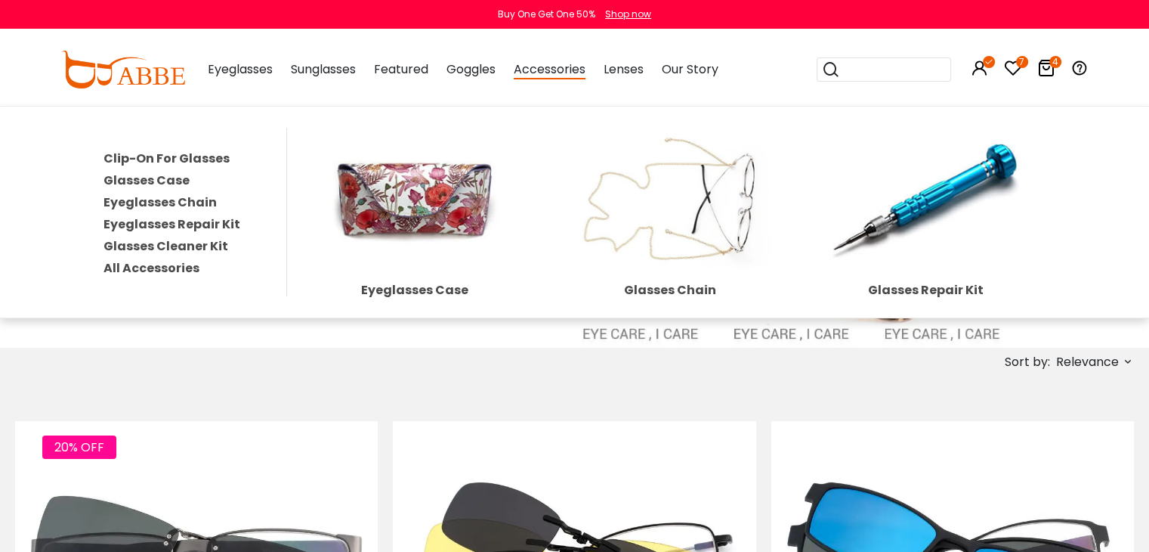
click at [154, 219] on link "Eyeglasses Repair Kit" at bounding box center [172, 223] width 137 height 17
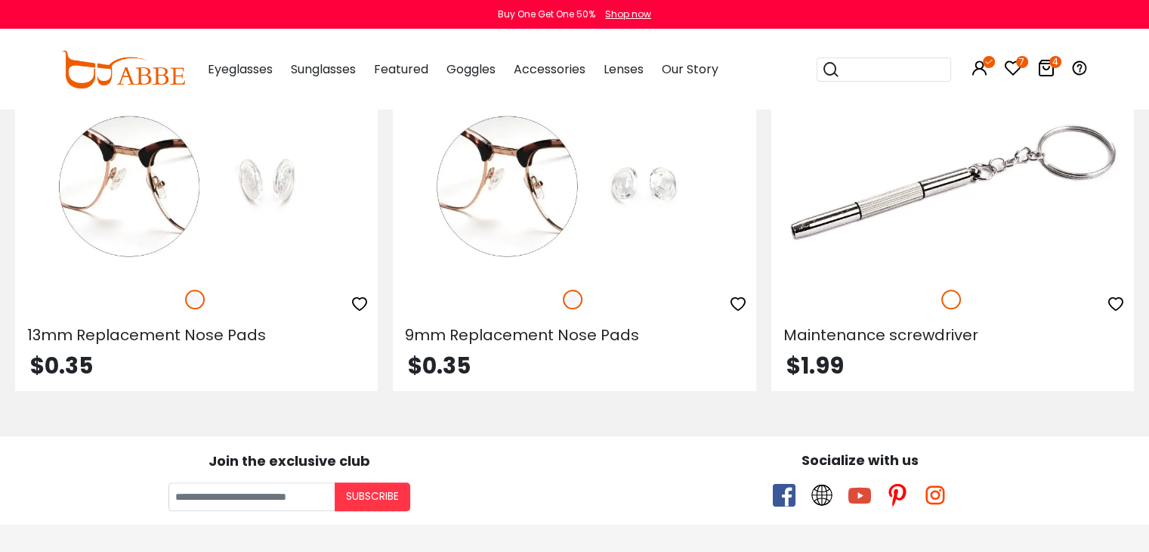
scroll to position [786, 0]
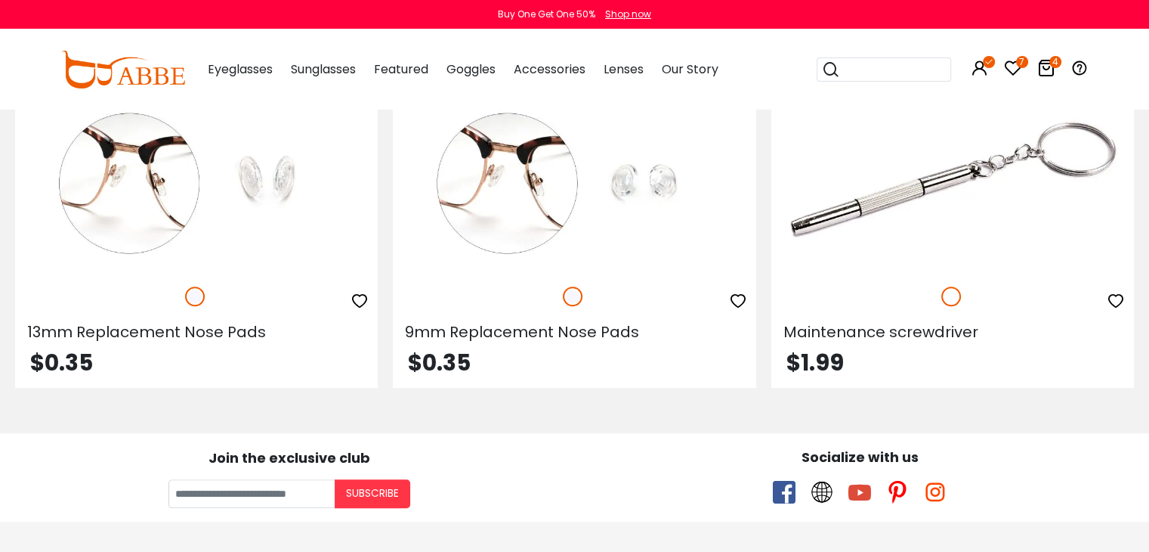
click at [1046, 67] on icon at bounding box center [1047, 68] width 18 height 18
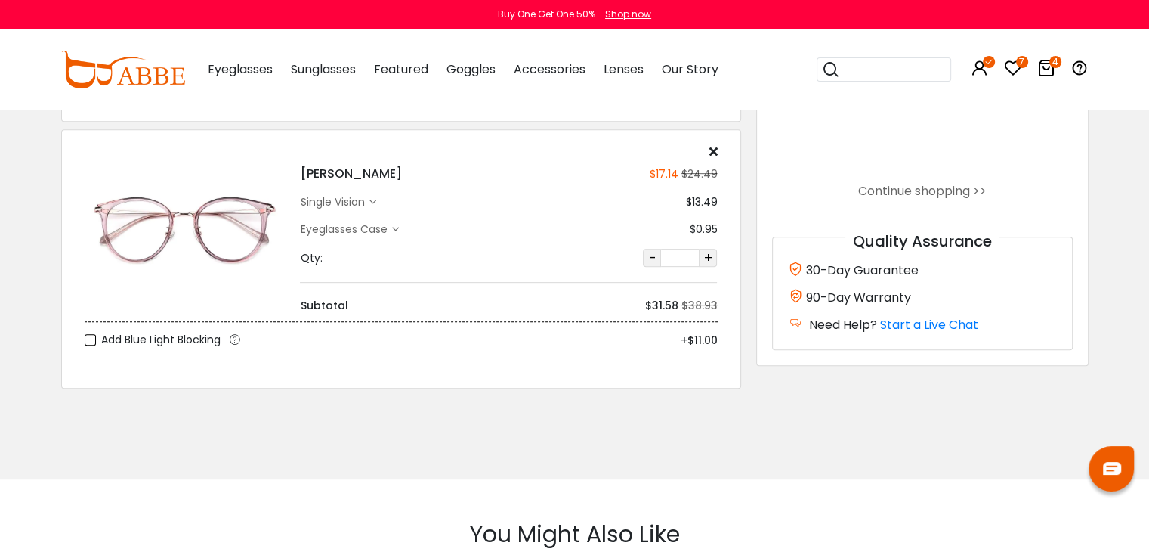
scroll to position [697, 0]
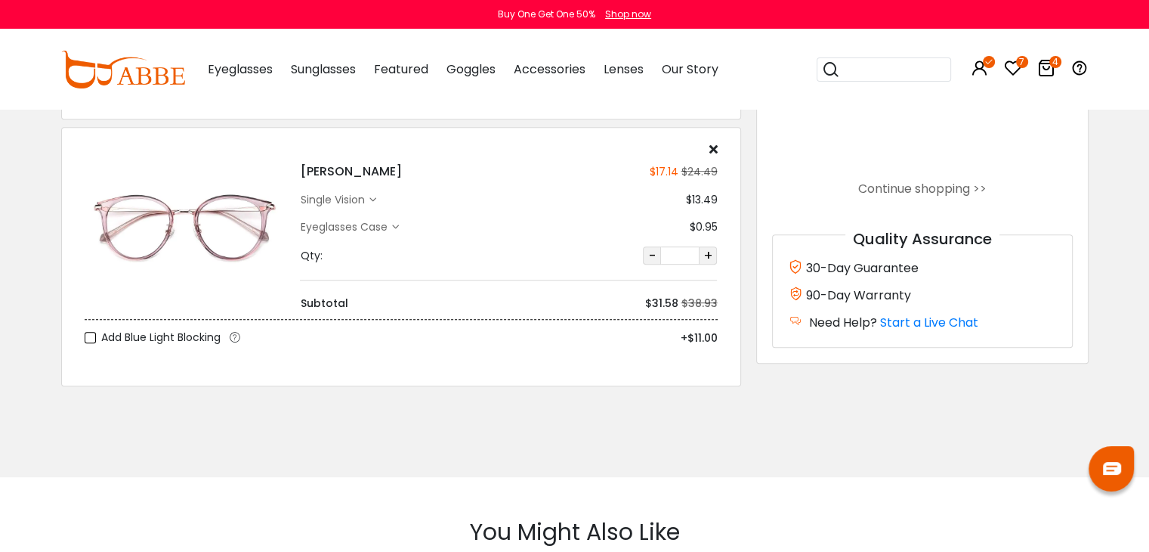
click at [91, 339] on label "Add Blue Light Blocking" at bounding box center [153, 337] width 136 height 19
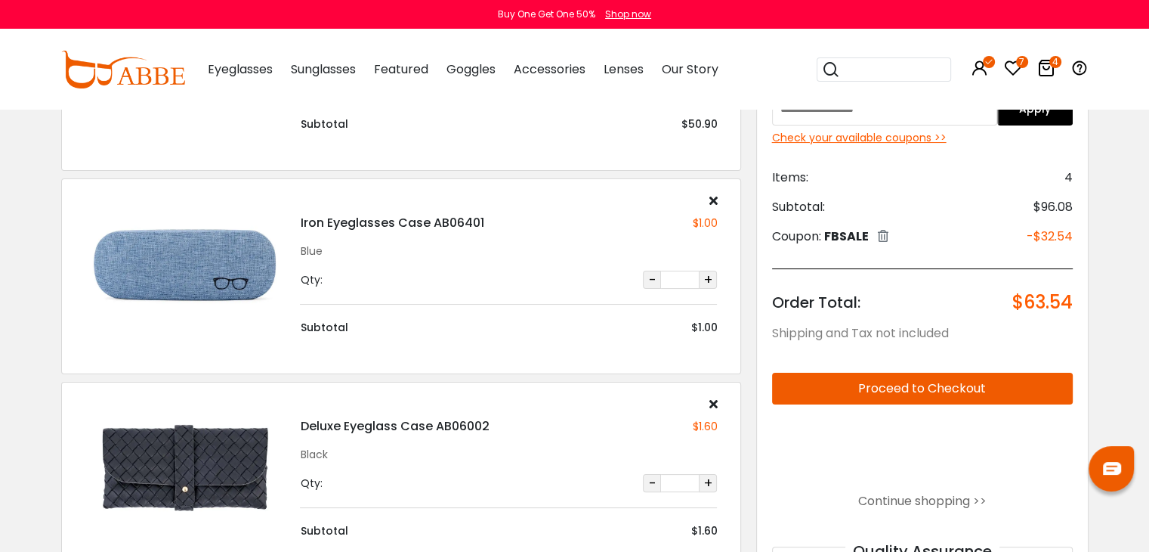
scroll to position [378, 0]
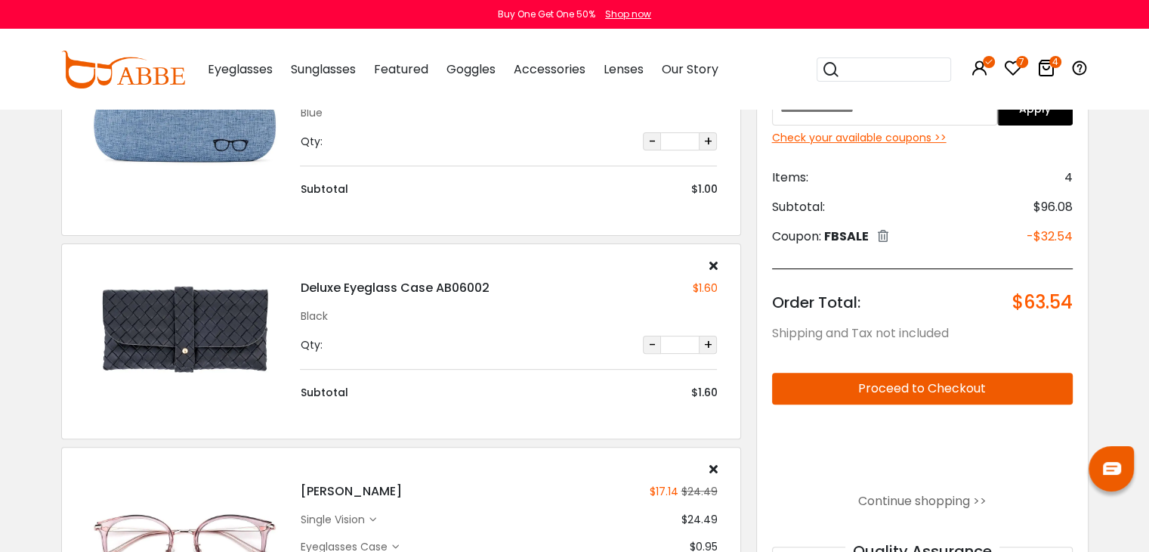
click at [830, 382] on button "Proceed to Checkout" at bounding box center [922, 389] width 301 height 32
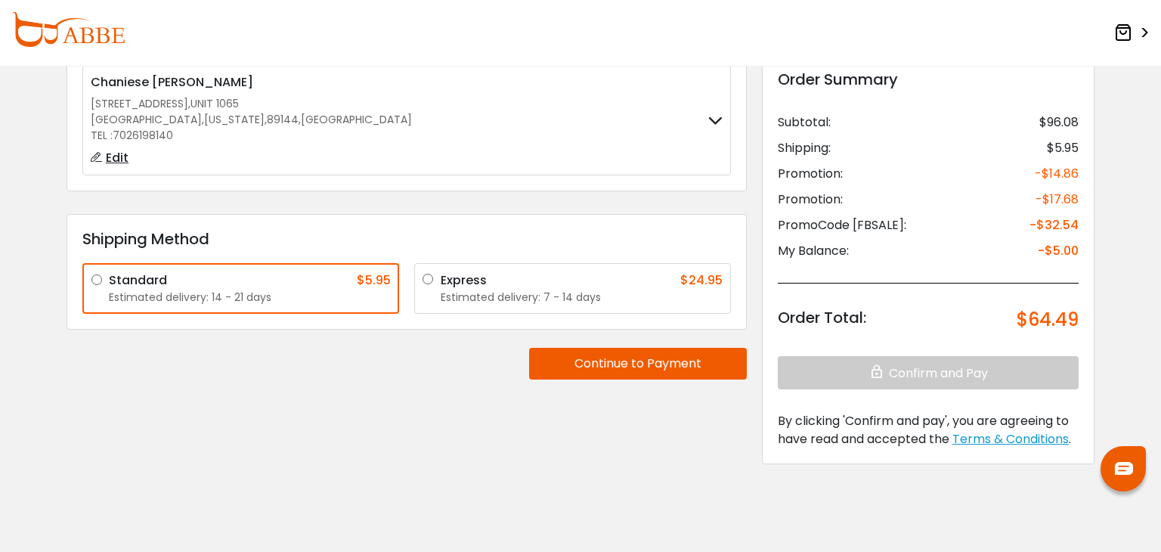
scroll to position [124, 0]
click at [605, 354] on button "Continue to Payment" at bounding box center [638, 364] width 218 height 32
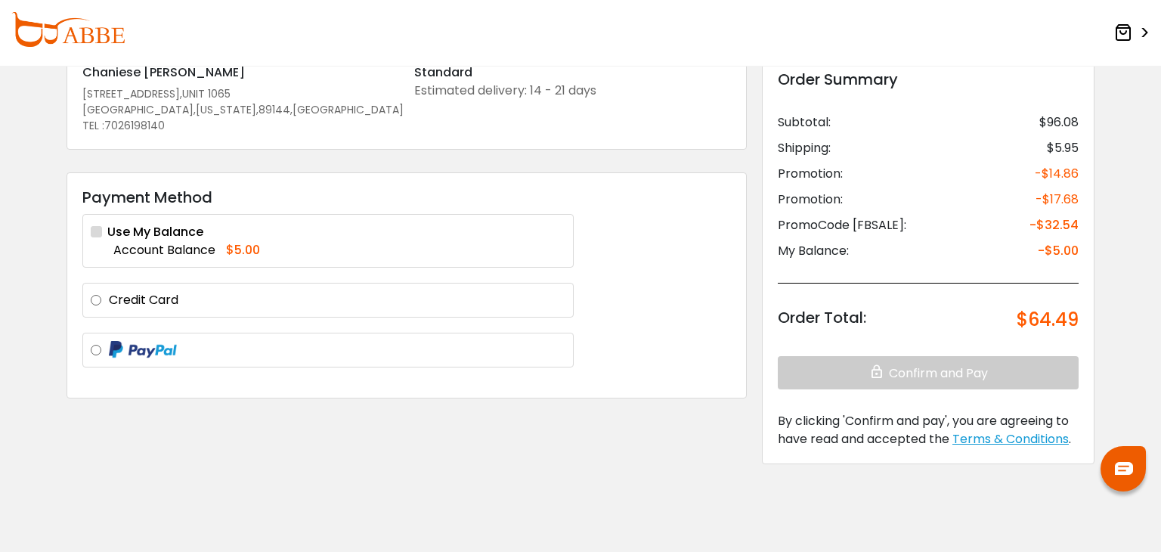
click at [129, 346] on img at bounding box center [143, 350] width 68 height 18
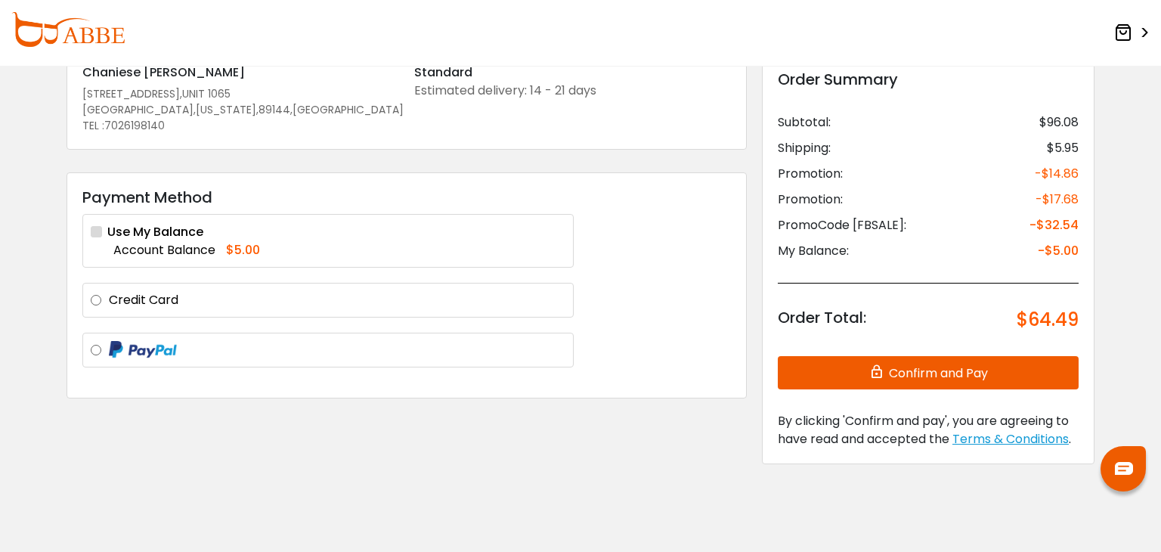
click at [814, 367] on button "Confirm and Pay" at bounding box center [928, 372] width 301 height 33
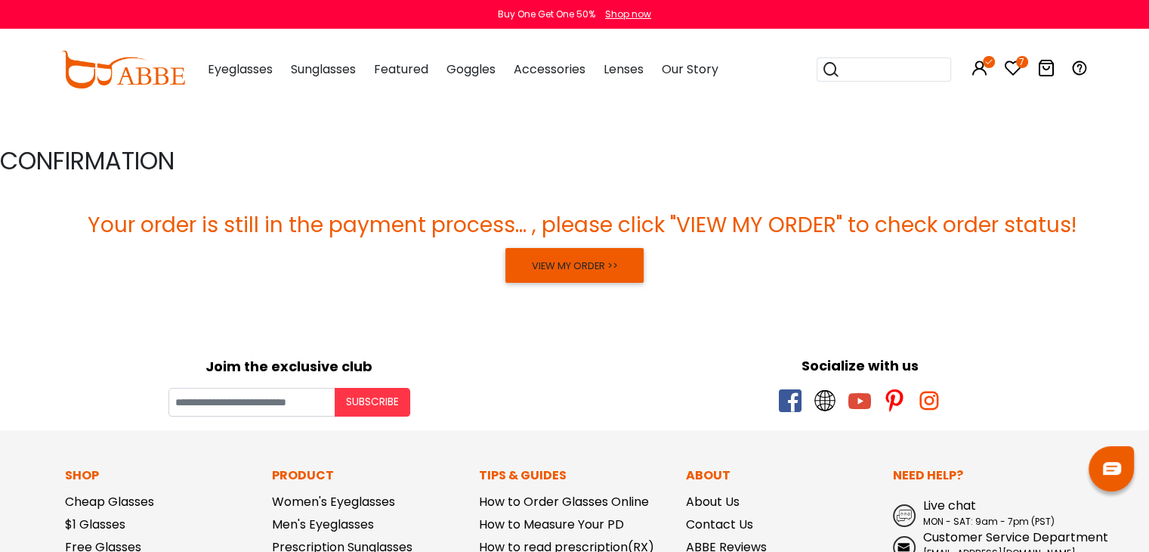
scroll to position [76, 0]
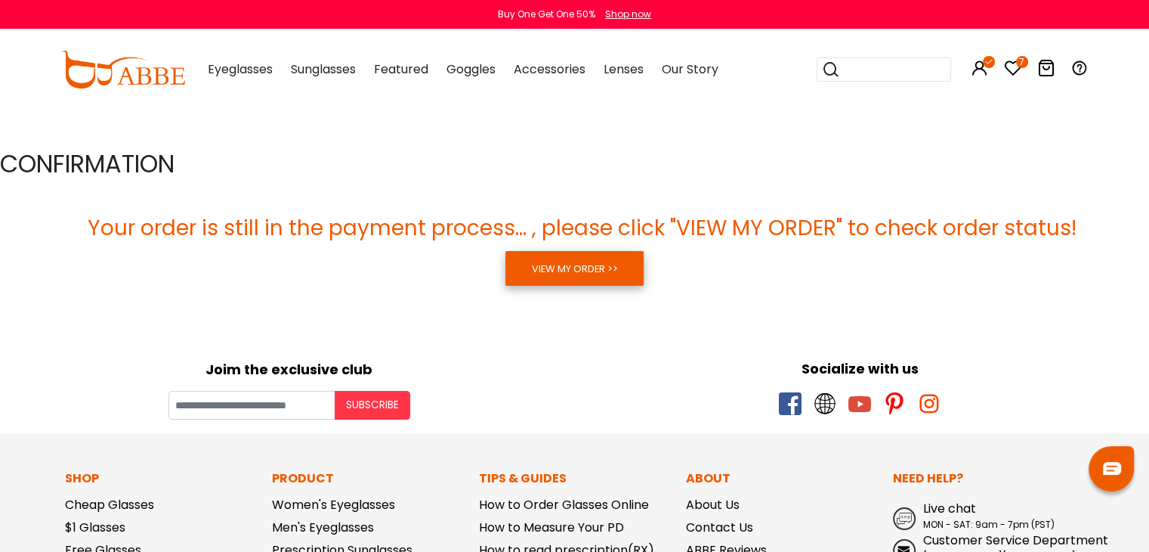
click at [580, 280] on link "VIEW MY ORDER >>" at bounding box center [575, 268] width 138 height 35
